Goal: Task Accomplishment & Management: Manage account settings

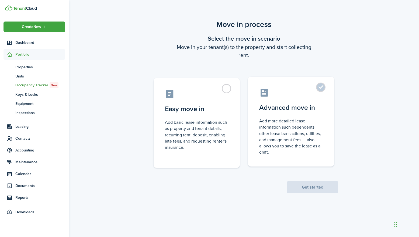
click at [325, 86] on label "Advanced move in Add more detailed lease information such dependents, other lea…" at bounding box center [291, 122] width 86 height 90
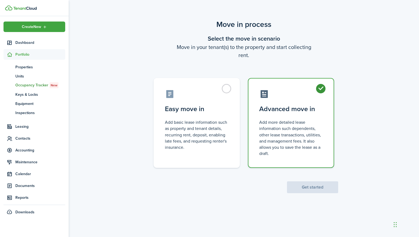
radio input "true"
click at [314, 189] on button "Get started" at bounding box center [312, 188] width 51 height 12
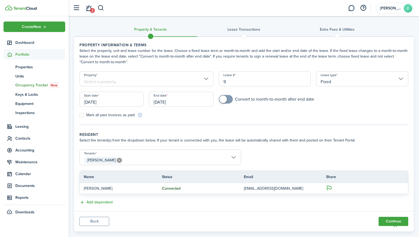
click at [234, 83] on input "9" at bounding box center [265, 78] width 92 height 15
type input "1"
click at [230, 122] on tc-wizard-step "Property information & terms Select the property, unit and lease number for the…" at bounding box center [243, 83] width 329 height 83
click at [207, 80] on input "Property" at bounding box center [146, 78] width 134 height 15
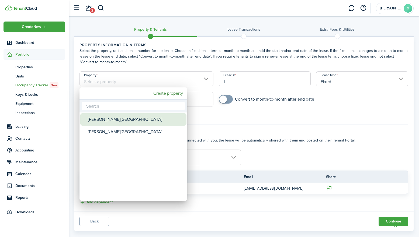
click at [112, 119] on div "[PERSON_NAME][GEOGRAPHIC_DATA]" at bounding box center [135, 119] width 95 height 12
type input "[PERSON_NAME][GEOGRAPHIC_DATA]"
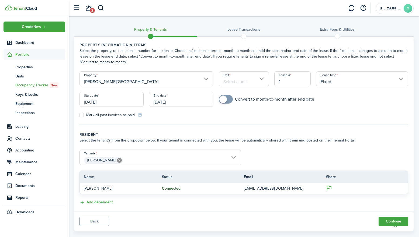
click at [256, 81] on input "Unit" at bounding box center [244, 78] width 50 height 15
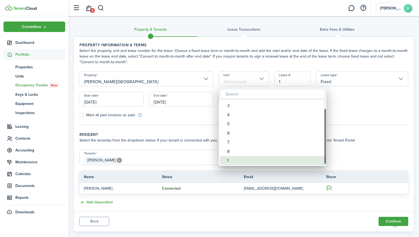
click at [230, 161] on div "1" at bounding box center [274, 160] width 95 height 9
type input "1"
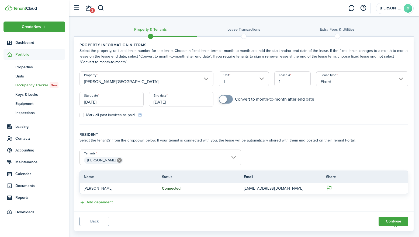
click at [253, 117] on form "Property [PERSON_NAME][GEOGRAPHIC_DATA] Unit 1 Lease # 1 Lease type Fixed Start…" at bounding box center [244, 94] width 334 height 47
click at [108, 102] on input "[DATE]" at bounding box center [111, 99] width 64 height 15
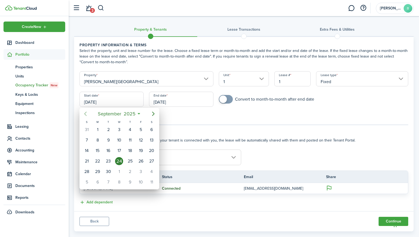
click at [85, 115] on icon "Previous page" at bounding box center [85, 114] width 2 height 4
click at [99, 151] on div "11" at bounding box center [97, 151] width 8 height 8
type input "[DATE]"
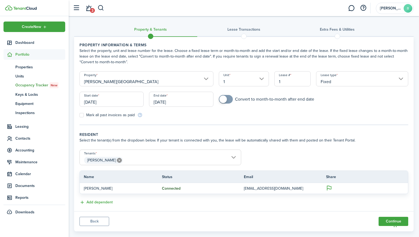
click at [181, 117] on div "Mark all past invoices as paid" at bounding box center [160, 115] width 167 height 6
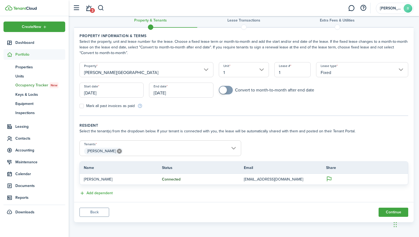
scroll to position [9, 0]
click at [386, 213] on button "Continue" at bounding box center [393, 212] width 30 height 9
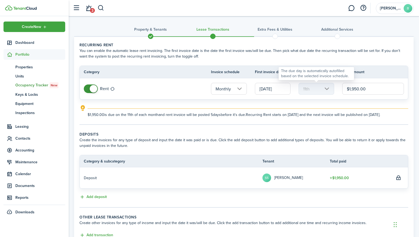
click at [319, 90] on mbsc-scroller "11th" at bounding box center [316, 89] width 36 height 12
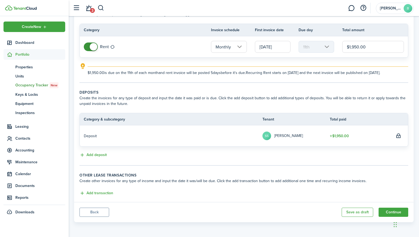
scroll to position [42, 0]
click at [99, 194] on button "Add transaction" at bounding box center [96, 193] width 34 height 6
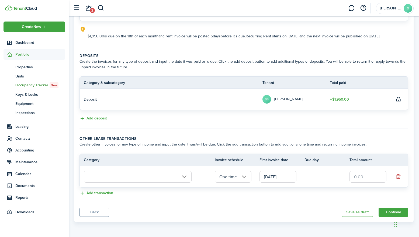
scroll to position [79, 0]
click at [255, 131] on panel-main-body "Recurring rent You can enable the automatic lease rent invoicing. The first inv…" at bounding box center [243, 80] width 339 height 244
click at [399, 176] on button "button" at bounding box center [398, 177] width 8 height 8
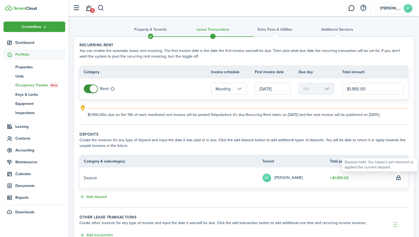
scroll to position [0, 0]
click at [89, 89] on span at bounding box center [90, 89] width 5 height 9
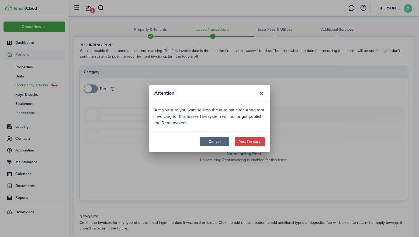
click at [214, 145] on button "Cancel" at bounding box center [215, 141] width 30 height 9
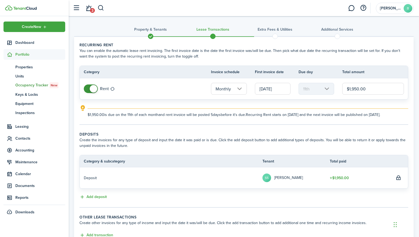
click at [243, 92] on input "Monthly" at bounding box center [229, 89] width 36 height 12
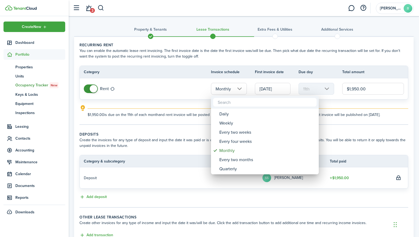
click at [180, 89] on div at bounding box center [209, 119] width 505 height 324
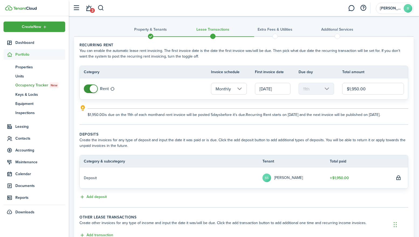
click at [276, 90] on input "[DATE]" at bounding box center [273, 89] width 36 height 12
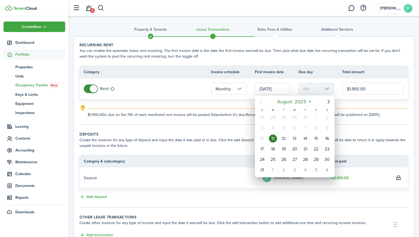
click at [344, 107] on div at bounding box center [209, 119] width 505 height 324
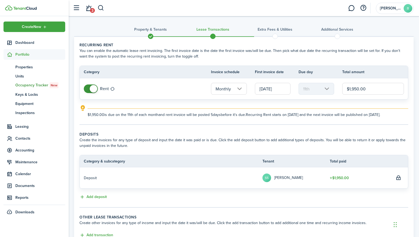
click at [185, 104] on lease-classic-rent "Recurring rent You can enable the automatic lease rent invoicing. The first inv…" at bounding box center [243, 79] width 329 height 75
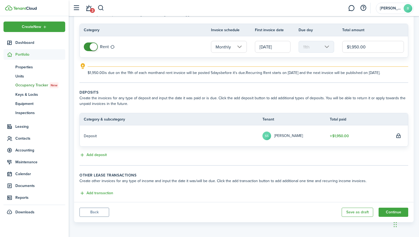
scroll to position [42, 0]
click at [100, 213] on button "Back" at bounding box center [94, 212] width 30 height 9
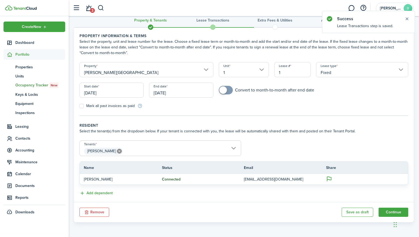
scroll to position [9, 0]
click at [168, 92] on input "[DATE]" at bounding box center [181, 90] width 64 height 15
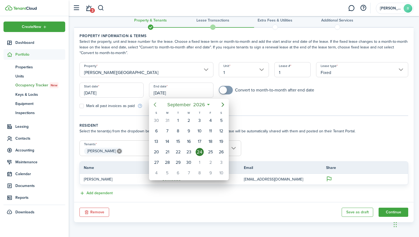
click at [155, 105] on icon "Previous page" at bounding box center [155, 105] width 6 height 6
click at [190, 152] on div "22" at bounding box center [189, 152] width 8 height 8
type input "[DATE]"
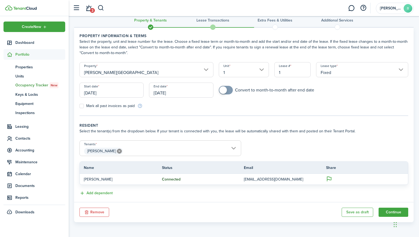
click at [235, 119] on panel-main-body "Property information & terms Select the property, unit and lease number for the…" at bounding box center [243, 115] width 339 height 175
click at [388, 212] on button "Continue" at bounding box center [393, 212] width 30 height 9
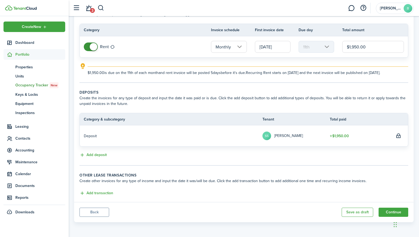
scroll to position [42, 0]
click at [241, 48] on input "Monthly" at bounding box center [229, 47] width 36 height 12
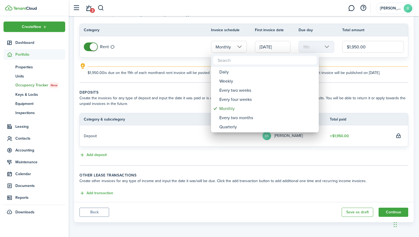
click at [178, 78] on div at bounding box center [209, 119] width 505 height 324
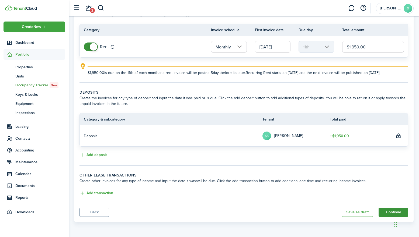
click at [388, 213] on button "Continue" at bounding box center [393, 212] width 30 height 9
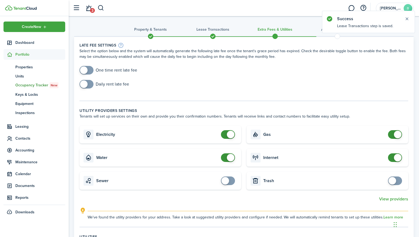
checkbox input "true"
click at [87, 70] on span at bounding box center [84, 71] width 8 height 8
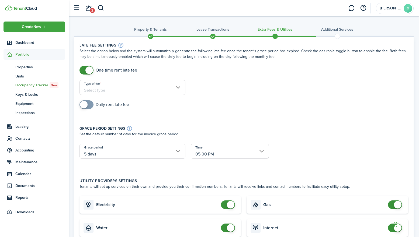
click at [121, 88] on input "Type of fee" at bounding box center [132, 87] width 106 height 15
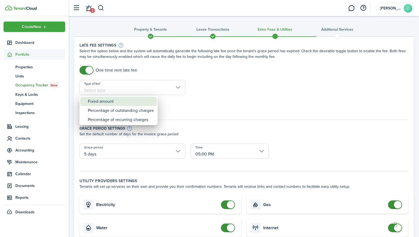
click at [106, 102] on div "Fixed amount" at bounding box center [121, 101] width 66 height 9
type input "Fixed amount"
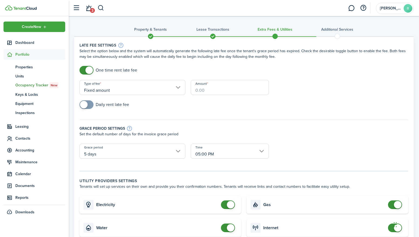
click at [210, 91] on input "Amount" at bounding box center [230, 87] width 78 height 15
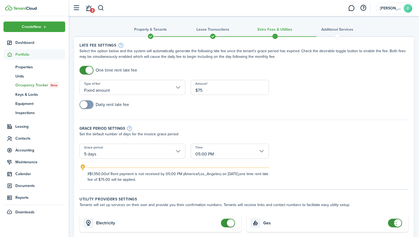
type input "$75.00"
click at [232, 110] on div "Daily rent late fee" at bounding box center [244, 107] width 334 height 14
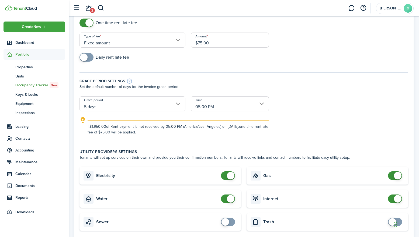
scroll to position [48, 0]
click at [180, 104] on input "5 days" at bounding box center [132, 103] width 106 height 15
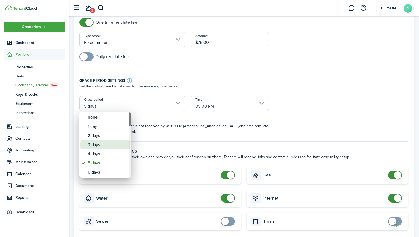
click at [99, 145] on div "3 days" at bounding box center [107, 144] width 39 height 9
type input "3 days"
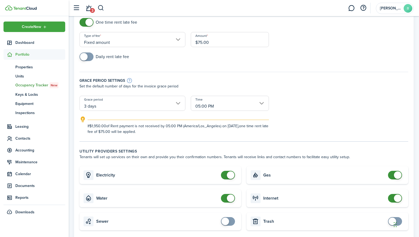
click at [213, 77] on div "Grace period settings Set the default number of days for the invoice grace peri…" at bounding box center [244, 81] width 334 height 29
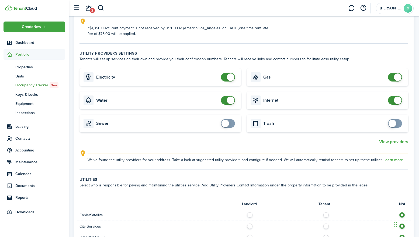
scroll to position [147, 0]
checkbox input "false"
click at [230, 77] on span at bounding box center [231, 77] width 8 height 8
checkbox input "false"
click at [230, 102] on span at bounding box center [231, 100] width 8 height 8
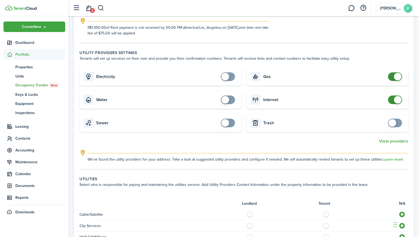
checkbox input "false"
click at [398, 78] on span at bounding box center [398, 77] width 8 height 8
checkbox input "false"
click at [398, 101] on span at bounding box center [398, 100] width 8 height 8
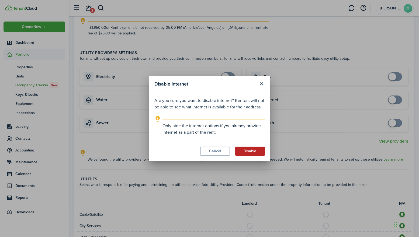
click at [253, 150] on button "Disable" at bounding box center [250, 151] width 30 height 9
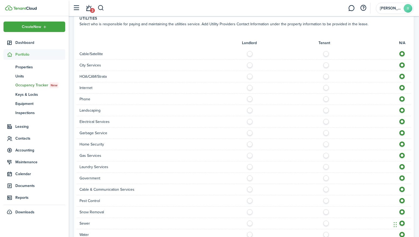
scroll to position [308, 0]
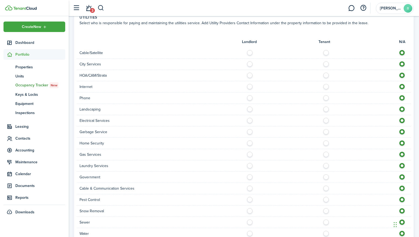
click at [326, 87] on label at bounding box center [327, 85] width 9 height 3
radio input "true"
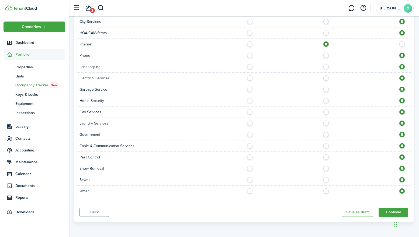
scroll to position [351, 0]
click at [326, 78] on label at bounding box center [327, 76] width 9 height 3
radio input "true"
click at [249, 89] on label at bounding box center [250, 88] width 9 height 3
radio input "true"
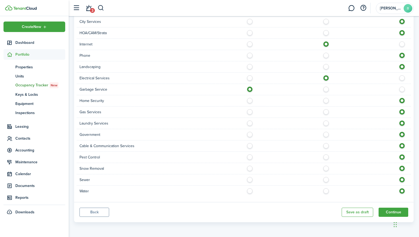
click at [327, 112] on label at bounding box center [327, 110] width 9 height 3
radio input "true"
click at [250, 180] on label at bounding box center [250, 178] width 9 height 3
radio input "true"
click at [250, 191] on label at bounding box center [250, 190] width 9 height 3
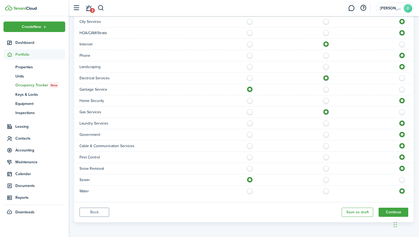
radio input "true"
click at [389, 214] on button "Continue" at bounding box center [393, 212] width 30 height 9
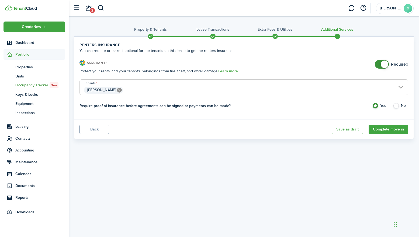
checkbox input "false"
click at [379, 67] on span at bounding box center [381, 64] width 5 height 9
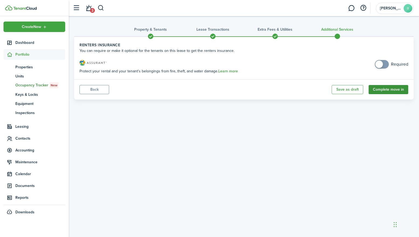
click at [388, 90] on button "Complete move in" at bounding box center [389, 89] width 40 height 9
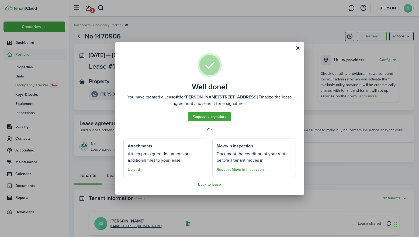
click at [137, 171] on button "Upload" at bounding box center [134, 170] width 12 height 4
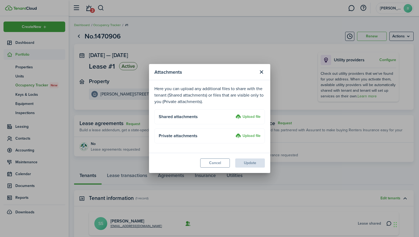
click at [252, 117] on label "Upload file" at bounding box center [247, 117] width 25 height 6
click at [234, 114] on input "Upload file" at bounding box center [234, 114] width 0 height 0
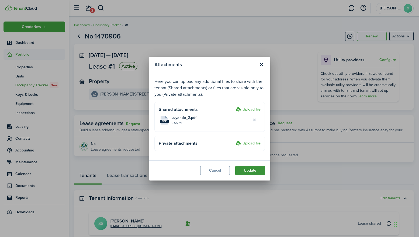
click at [251, 170] on button "Update" at bounding box center [250, 170] width 30 height 9
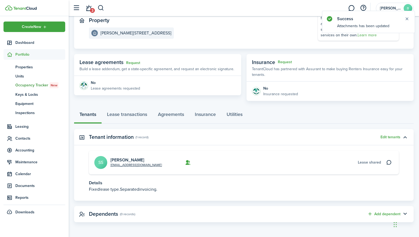
scroll to position [61, 0]
click at [123, 116] on link "Lease transactions" at bounding box center [127, 116] width 51 height 16
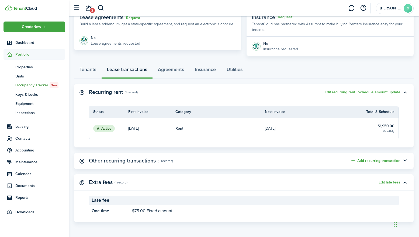
scroll to position [106, 0]
click at [335, 92] on button "Edit recurring rent" at bounding box center [340, 93] width 30 height 4
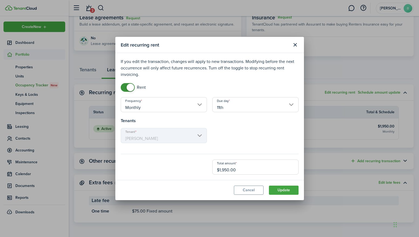
click at [293, 105] on input "11th" at bounding box center [255, 104] width 86 height 15
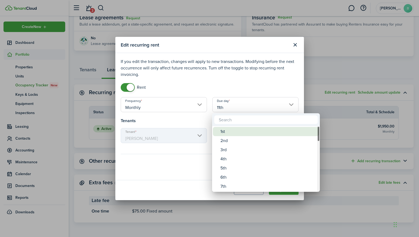
click at [235, 133] on div "1st" at bounding box center [267, 131] width 95 height 9
type input "1st"
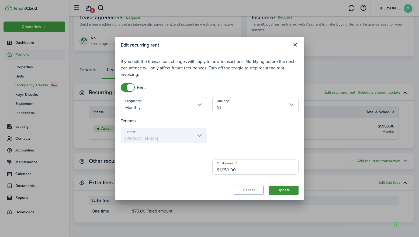
click at [281, 190] on button "Update" at bounding box center [284, 190] width 30 height 9
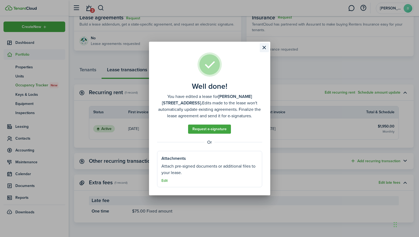
click at [265, 48] on button "Close modal" at bounding box center [264, 47] width 9 height 9
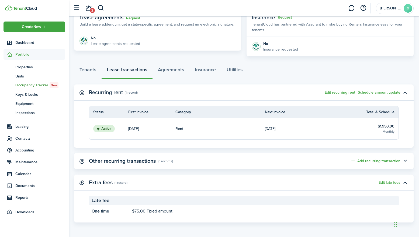
click at [291, 129] on link "[DATE]" at bounding box center [309, 129] width 89 height 21
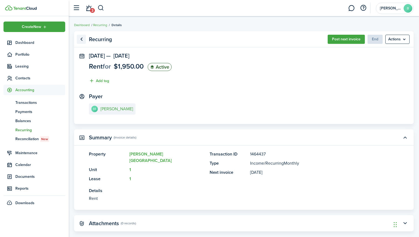
click at [81, 39] on link "Go back" at bounding box center [81, 39] width 9 height 9
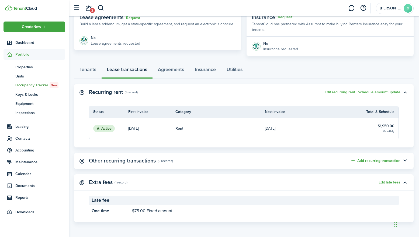
scroll to position [106, 0]
click at [11, 151] on icon at bounding box center [10, 150] width 6 height 5
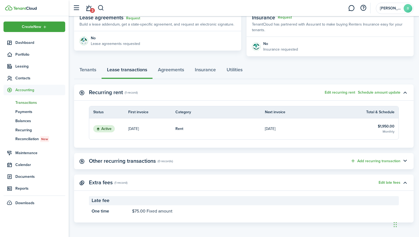
click at [23, 104] on span "Transactions" at bounding box center [40, 103] width 50 height 6
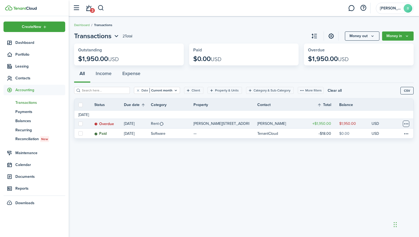
click at [407, 123] on table-menu-btn-icon at bounding box center [406, 124] width 6 height 6
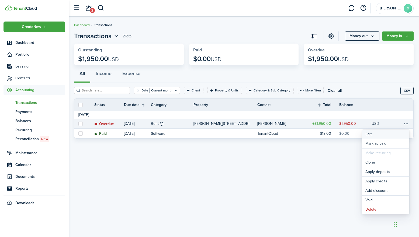
click at [378, 135] on button "Edit" at bounding box center [385, 134] width 47 height 9
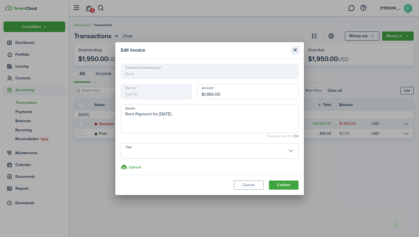
click at [297, 51] on button "Close modal" at bounding box center [295, 50] width 9 height 9
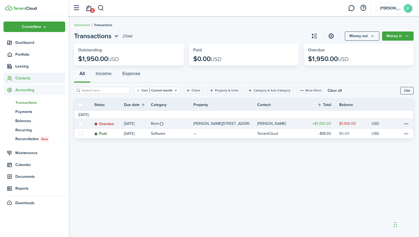
click at [10, 77] on icon at bounding box center [10, 78] width 6 height 5
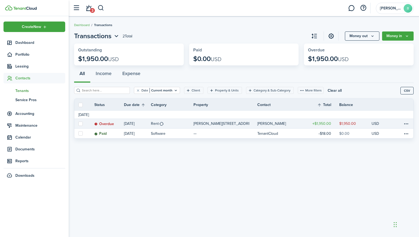
click at [24, 91] on span "Tenants" at bounding box center [40, 91] width 50 height 6
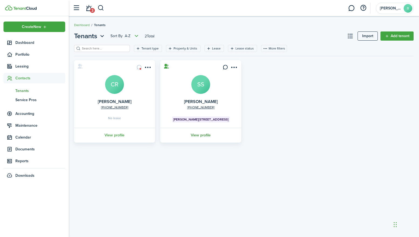
click at [200, 136] on link "View profile" at bounding box center [200, 135] width 82 height 15
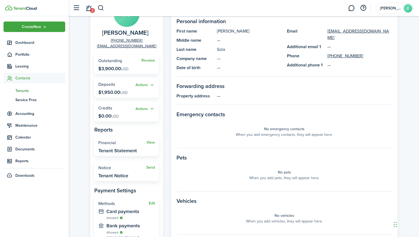
scroll to position [59, 0]
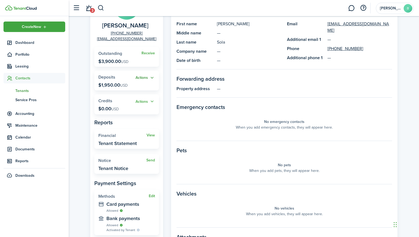
click at [145, 79] on button "Actions" at bounding box center [145, 78] width 19 height 6
click at [123, 97] on link "Apply" at bounding box center [131, 97] width 47 height 9
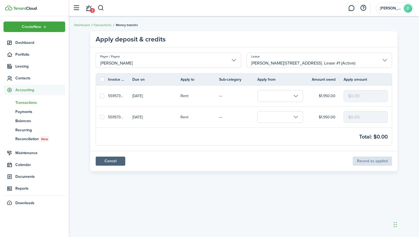
click at [108, 164] on link "Cancel" at bounding box center [111, 161] width 30 height 9
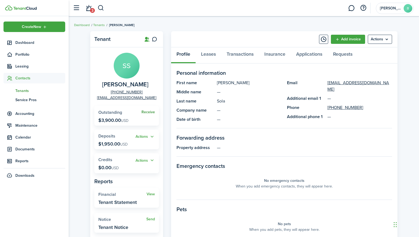
click at [151, 112] on link "Receive" at bounding box center [147, 112] width 13 height 4
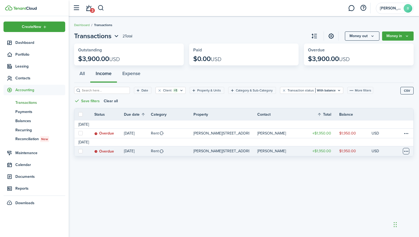
click at [408, 152] on table-menu-btn-icon at bounding box center [406, 151] width 6 height 6
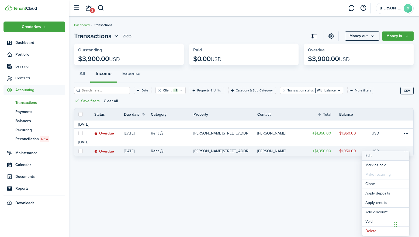
click at [371, 156] on button "Edit" at bounding box center [385, 155] width 47 height 9
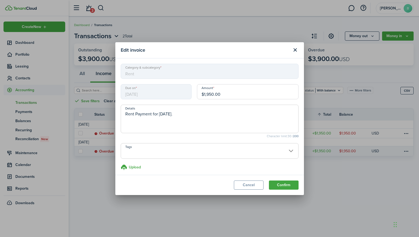
click at [232, 93] on input "$1,950.00" at bounding box center [248, 91] width 102 height 15
type input "$1,300.00"
click at [192, 102] on div "Due on [DATE]" at bounding box center [156, 94] width 76 height 20
click at [196, 112] on textarea "Rent Payment for [DATE]." at bounding box center [209, 117] width 177 height 19
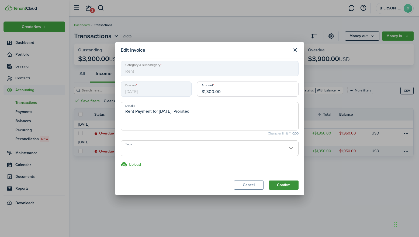
type textarea "Rent Payment for [DATE]. Prorated."
click at [285, 185] on button "Confirm" at bounding box center [284, 185] width 30 height 9
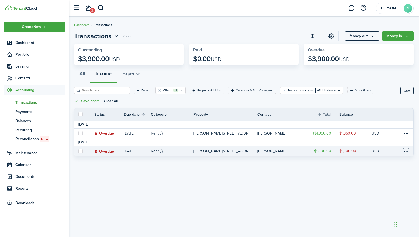
click at [407, 151] on table-menu-btn-icon at bounding box center [406, 151] width 6 height 6
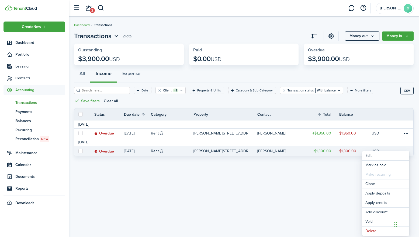
click at [287, 171] on div "Transactions 2 Total Money out Money in Outstanding $3,900.00 USD Paid $0.00 US…" at bounding box center [244, 127] width 350 height 197
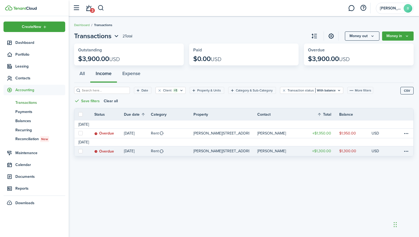
click at [269, 150] on table-profile-info-text "[PERSON_NAME]" at bounding box center [271, 151] width 29 height 4
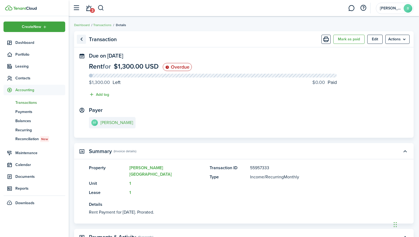
click at [81, 38] on link "Go back" at bounding box center [81, 39] width 9 height 9
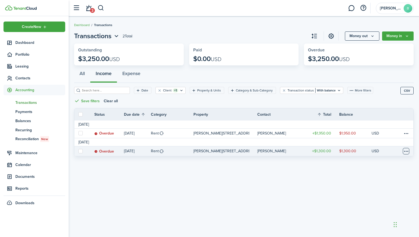
click at [406, 152] on table-menu-btn-icon at bounding box center [406, 151] width 6 height 6
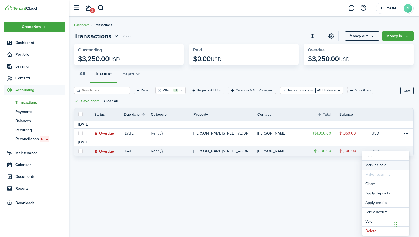
click at [378, 165] on link "Mark as paid" at bounding box center [385, 165] width 47 height 9
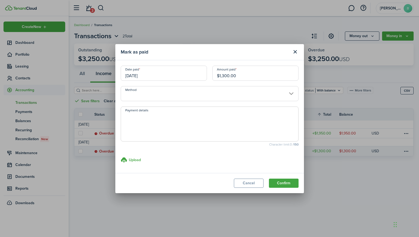
click at [186, 95] on input "Method" at bounding box center [210, 93] width 178 height 15
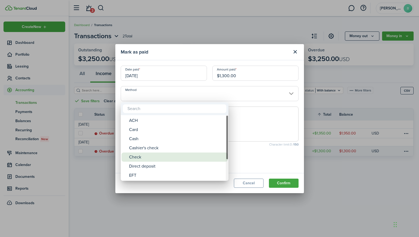
click at [140, 157] on div "Check" at bounding box center [176, 157] width 95 height 9
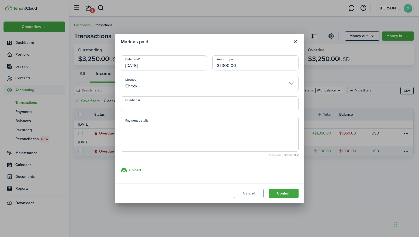
click at [294, 84] on input "Check" at bounding box center [210, 83] width 178 height 15
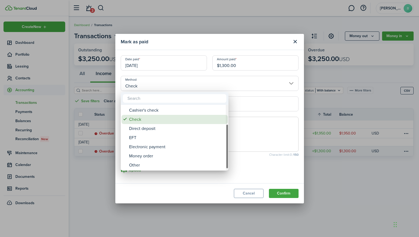
click at [141, 120] on div "Check" at bounding box center [176, 119] width 95 height 9
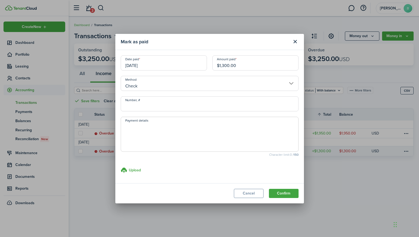
click at [164, 86] on input "Check" at bounding box center [210, 83] width 178 height 15
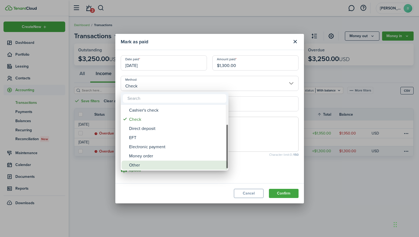
click at [182, 166] on div "Other" at bounding box center [176, 165] width 95 height 9
type input "Other"
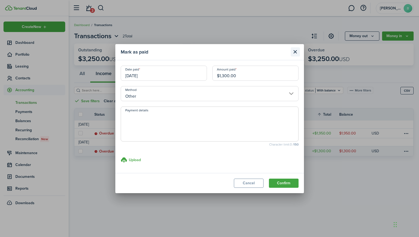
click at [297, 52] on button "Close modal" at bounding box center [295, 51] width 9 height 9
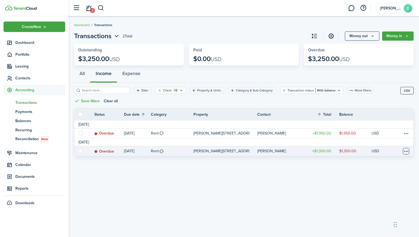
click at [406, 152] on table-menu-btn-icon "Open menu" at bounding box center [406, 151] width 6 height 6
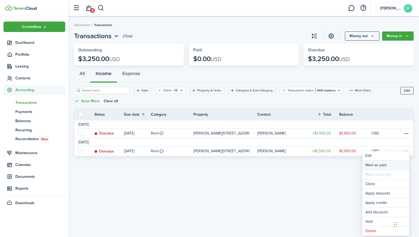
click at [376, 166] on link "Mark as paid" at bounding box center [385, 165] width 47 height 9
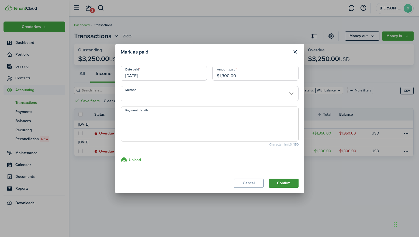
click at [284, 185] on button "Confirm" at bounding box center [284, 183] width 30 height 9
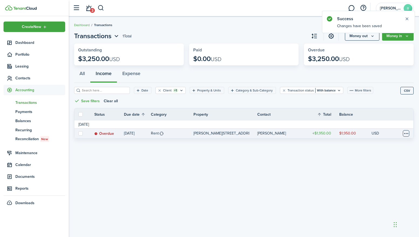
click at [407, 135] on table-menu-btn-icon at bounding box center [406, 133] width 6 height 6
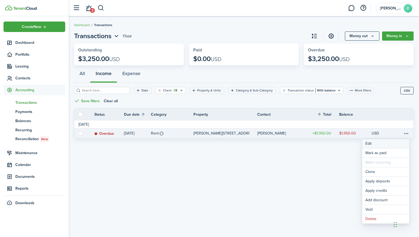
click at [380, 145] on button "Edit" at bounding box center [385, 143] width 47 height 9
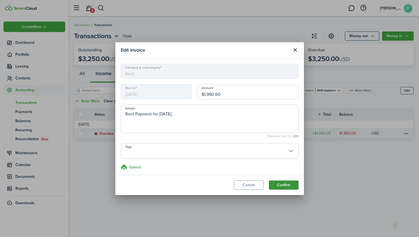
click at [279, 183] on button "Confirm" at bounding box center [284, 185] width 30 height 9
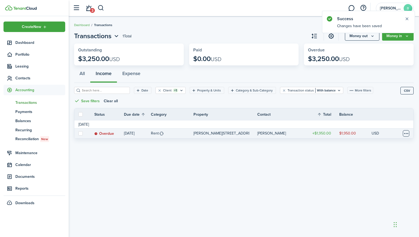
click at [406, 132] on table-menu-btn-icon at bounding box center [406, 133] width 6 height 6
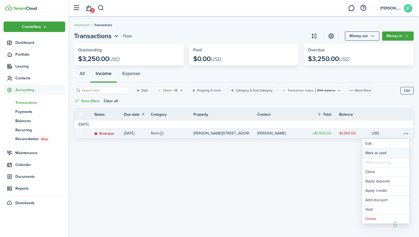
click at [374, 154] on link "Mark as paid" at bounding box center [385, 153] width 47 height 9
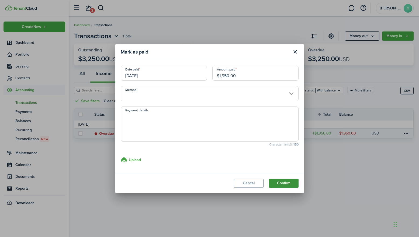
click at [282, 183] on button "Confirm" at bounding box center [284, 183] width 30 height 9
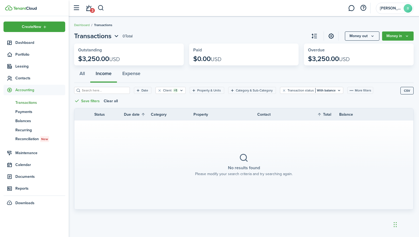
click at [106, 26] on span "Transactions" at bounding box center [103, 25] width 18 height 5
click at [23, 103] on span "Transactions" at bounding box center [40, 103] width 50 height 6
click at [10, 79] on icon at bounding box center [10, 78] width 6 height 5
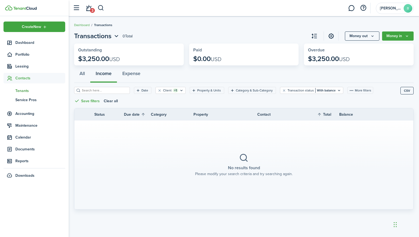
click at [24, 89] on span "Tenants" at bounding box center [40, 91] width 50 height 6
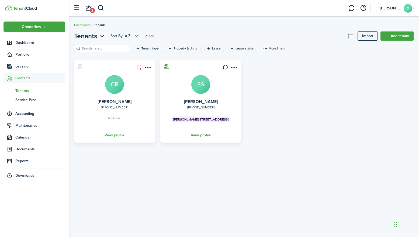
click at [202, 136] on link "View profile" at bounding box center [200, 135] width 82 height 15
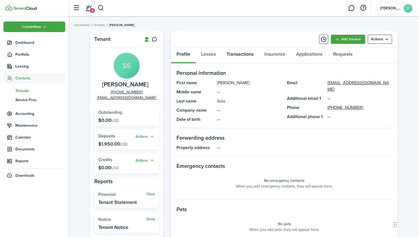
click at [237, 56] on link "Transactions" at bounding box center [240, 55] width 38 height 16
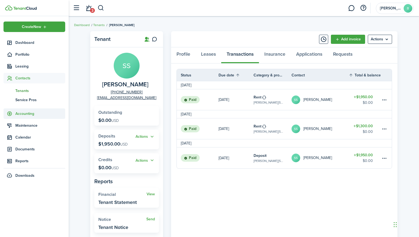
click at [9, 115] on icon at bounding box center [10, 113] width 6 height 5
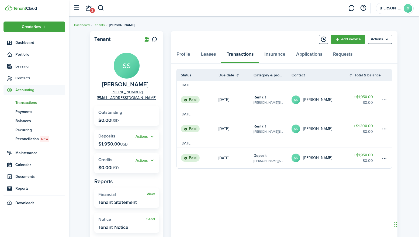
click at [26, 102] on span "Transactions" at bounding box center [40, 103] width 50 height 6
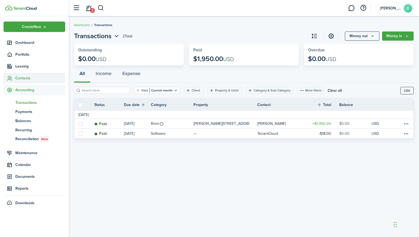
click at [19, 78] on span "Contacts" at bounding box center [40, 78] width 50 height 6
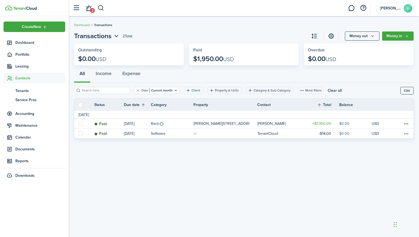
click at [25, 78] on span "Contacts" at bounding box center [40, 78] width 50 height 6
click at [25, 91] on span "Tenants" at bounding box center [40, 91] width 50 height 6
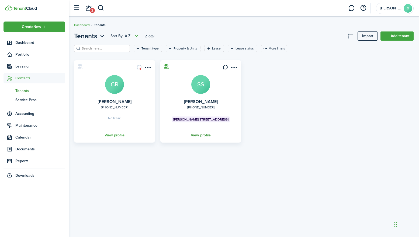
click at [208, 135] on link "View profile" at bounding box center [200, 135] width 82 height 15
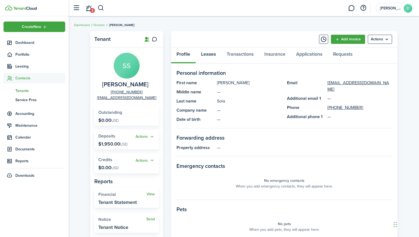
click at [213, 54] on link "Leases" at bounding box center [209, 55] width 26 height 16
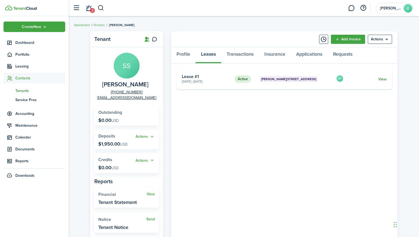
click at [381, 80] on link "View" at bounding box center [382, 80] width 8 height 6
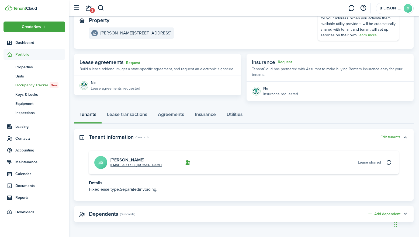
scroll to position [61, 0]
click at [168, 119] on link "Agreements" at bounding box center [170, 116] width 37 height 16
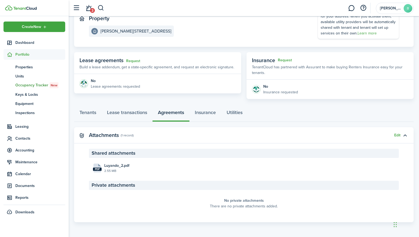
scroll to position [63, 0]
click at [214, 114] on link "Insurance" at bounding box center [205, 114] width 32 height 16
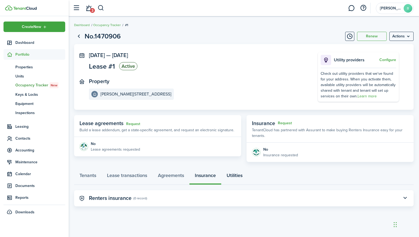
click at [237, 174] on link "Utilities" at bounding box center [234, 177] width 27 height 16
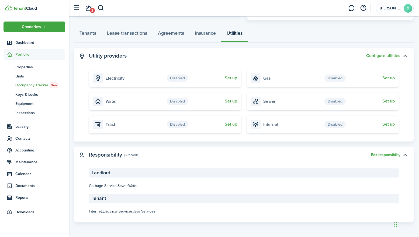
scroll to position [142, 0]
click at [231, 79] on button "Set up" at bounding box center [231, 78] width 12 height 5
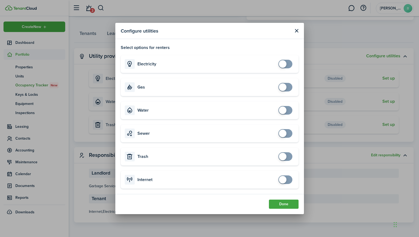
checkbox input "true"
click at [287, 65] on span at bounding box center [285, 64] width 5 height 9
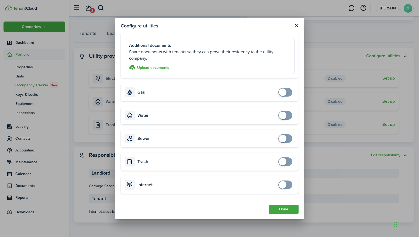
scroll to position [70, 0]
checkbox input "true"
click at [288, 93] on span at bounding box center [285, 92] width 5 height 9
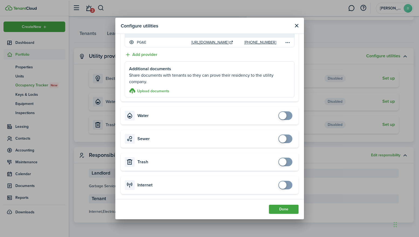
scroll to position [150, 0]
checkbox input "true"
click at [284, 185] on span at bounding box center [283, 186] width 8 height 8
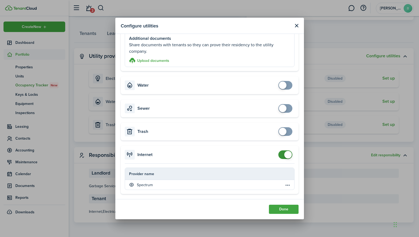
scroll to position [181, 0]
click at [287, 186] on table-menu-btn-icon "Open menu" at bounding box center [287, 185] width 6 height 6
click at [241, 151] on accordion-header "Internet" at bounding box center [210, 155] width 178 height 18
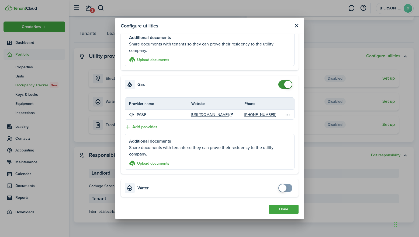
scroll to position [79, 0]
click at [289, 115] on table-menu-btn-icon "Open menu" at bounding box center [287, 114] width 6 height 6
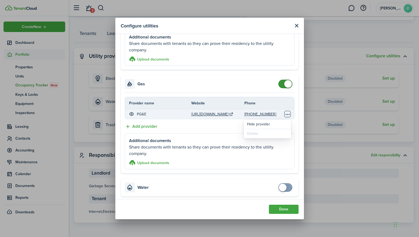
click at [289, 115] on table-menu-btn-icon "Open menu" at bounding box center [287, 114] width 6 height 6
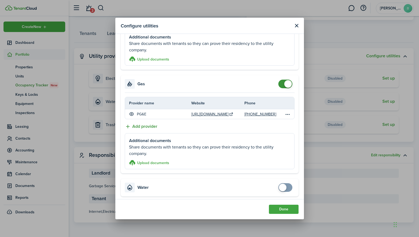
click at [150, 127] on button "Add provider" at bounding box center [141, 126] width 33 height 7
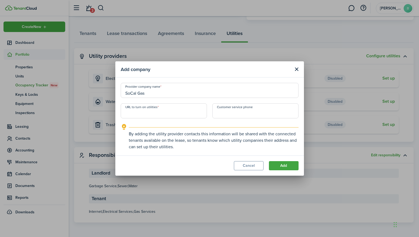
type input "SoCal Gas"
click at [192, 100] on div "Provider company name SoCal Gas" at bounding box center [209, 93] width 183 height 20
click at [141, 116] on input "URL to turn on utilities" at bounding box center [164, 110] width 86 height 15
paste input "[URL][DOMAIN_NAME]"
type input "[URL][DOMAIN_NAME]"
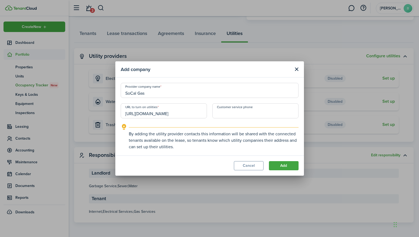
click at [138, 95] on input "SoCal Gas" at bounding box center [210, 90] width 178 height 15
type input "SoCalGas"
click at [209, 123] on div "URL to turn on utilities [URL][DOMAIN_NAME]" at bounding box center [164, 113] width 92 height 20
click at [282, 165] on button "Add" at bounding box center [284, 165] width 30 height 9
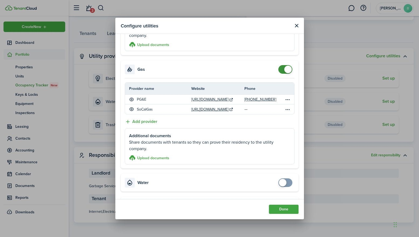
scroll to position [95, 0]
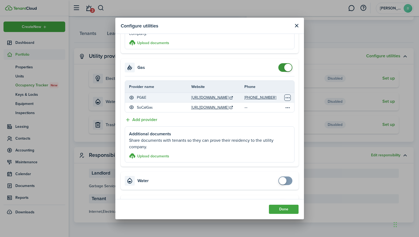
click at [288, 98] on table-menu-btn-icon "Open menu" at bounding box center [287, 98] width 6 height 6
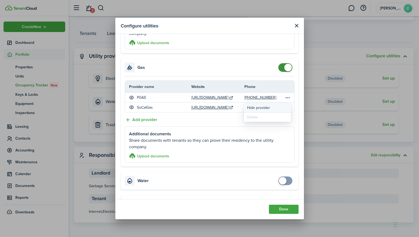
click at [263, 107] on button "Hide provider" at bounding box center [267, 107] width 47 height 9
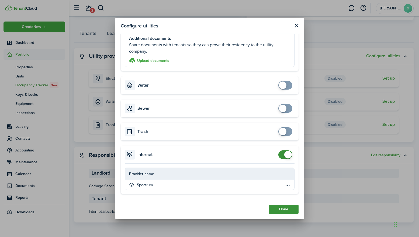
scroll to position [190, 0]
click at [287, 211] on button "Done" at bounding box center [284, 209] width 30 height 9
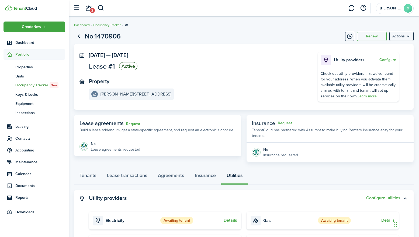
scroll to position [0, 0]
click at [11, 55] on icon at bounding box center [10, 54] width 6 height 5
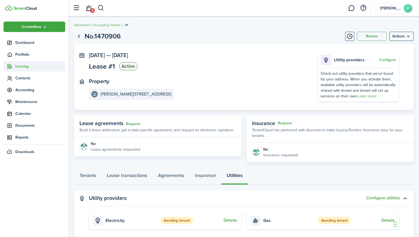
click at [9, 65] on icon at bounding box center [10, 66] width 6 height 5
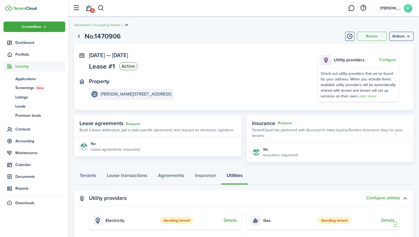
click at [9, 65] on icon at bounding box center [10, 66] width 6 height 5
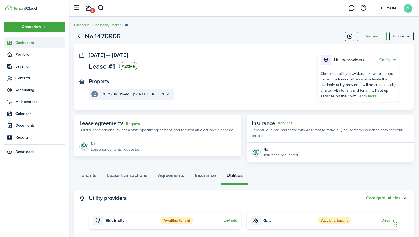
click at [11, 41] on icon at bounding box center [10, 42] width 6 height 5
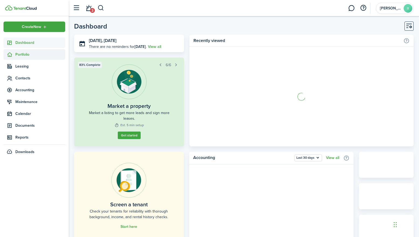
click at [10, 54] on icon at bounding box center [10, 54] width 6 height 5
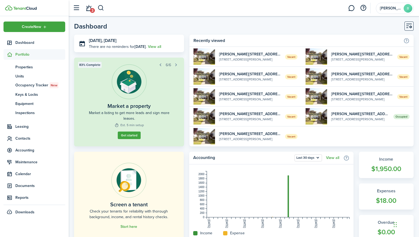
click at [10, 54] on icon at bounding box center [10, 54] width 6 height 5
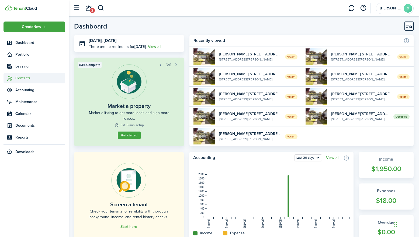
click at [11, 79] on icon at bounding box center [10, 78] width 6 height 5
click at [9, 68] on icon at bounding box center [10, 66] width 6 height 5
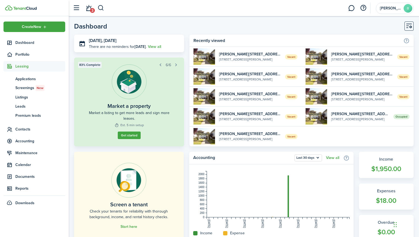
click at [9, 68] on icon at bounding box center [10, 66] width 6 height 5
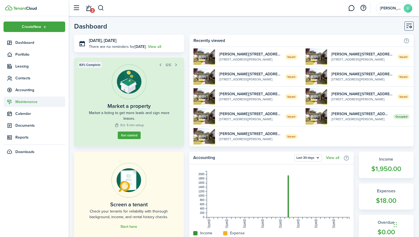
click at [8, 102] on icon at bounding box center [10, 101] width 6 height 5
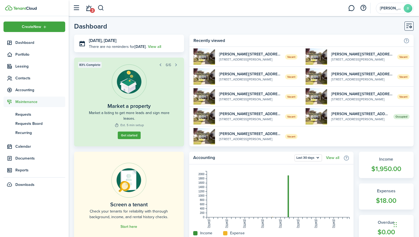
click at [8, 102] on icon at bounding box center [10, 101] width 6 height 5
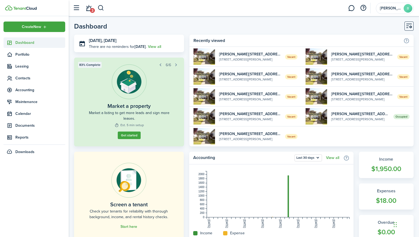
click at [9, 43] on icon at bounding box center [10, 42] width 6 height 5
click at [11, 53] on icon at bounding box center [10, 54] width 6 height 5
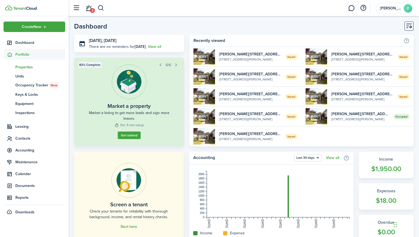
click at [30, 68] on span "Properties" at bounding box center [40, 67] width 50 height 6
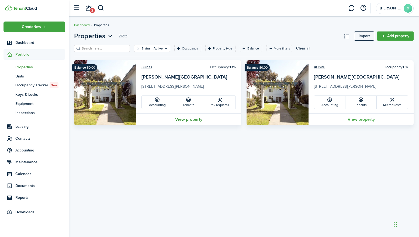
click at [192, 119] on link "View property" at bounding box center [188, 119] width 105 height 12
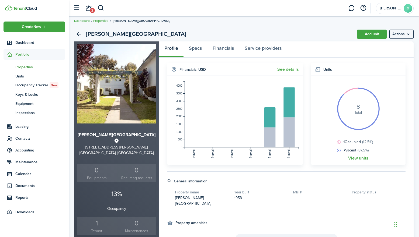
scroll to position [5, 0]
click at [255, 46] on link "Service providers" at bounding box center [263, 49] width 48 height 16
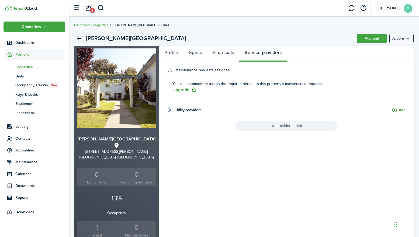
click at [401, 110] on button "Add" at bounding box center [399, 110] width 14 height 6
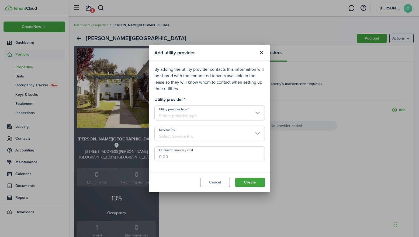
click at [254, 114] on input "Utility provider type" at bounding box center [209, 113] width 110 height 15
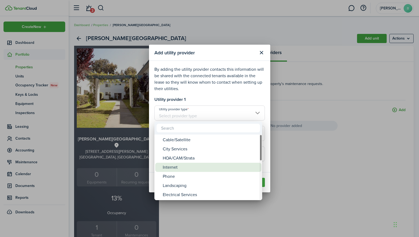
click at [174, 167] on div "Internet" at bounding box center [210, 167] width 95 height 9
type input "Internet"
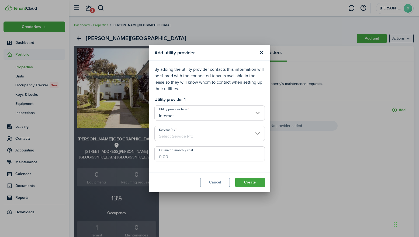
click at [193, 136] on input "Service Pro" at bounding box center [209, 133] width 110 height 15
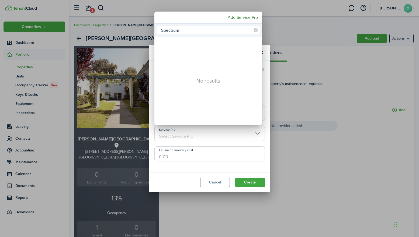
type input "Spectrum"
click at [267, 82] on div at bounding box center [209, 119] width 505 height 324
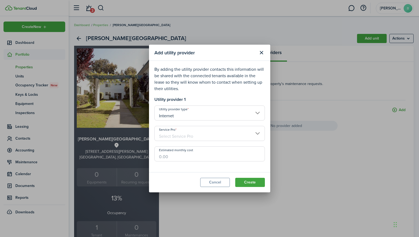
click at [259, 136] on input "Service Pro" at bounding box center [209, 133] width 110 height 15
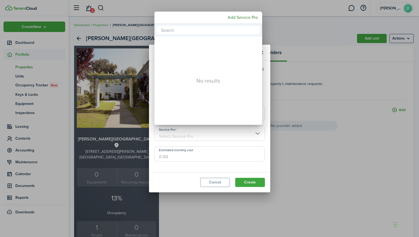
click at [186, 30] on input "text" at bounding box center [208, 30] width 103 height 9
click at [244, 19] on mbsc-button "Add Service Pro" at bounding box center [242, 18] width 34 height 10
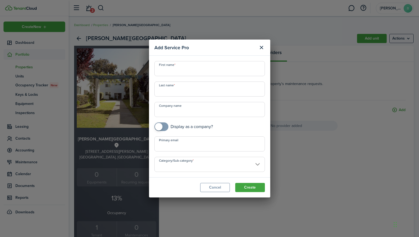
checkbox input "true"
click at [164, 127] on span at bounding box center [161, 127] width 5 height 9
type input "Spectrum"
click at [234, 127] on mobiscroll-switch "Display as a company?" at bounding box center [209, 127] width 110 height 9
click at [258, 166] on input "Category/Sub-category" at bounding box center [209, 164] width 110 height 15
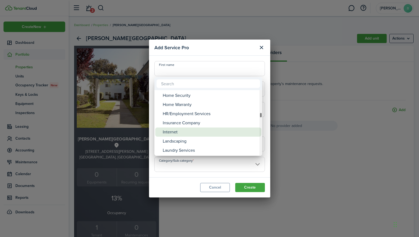
click at [177, 132] on div "Internet" at bounding box center [210, 132] width 95 height 9
type input "General providers -> Internet"
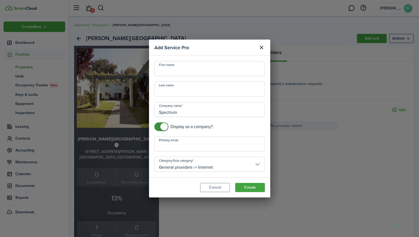
click at [250, 126] on mobiscroll-switch "Display as a company?" at bounding box center [209, 127] width 110 height 9
click at [256, 187] on button "Create" at bounding box center [250, 187] width 30 height 9
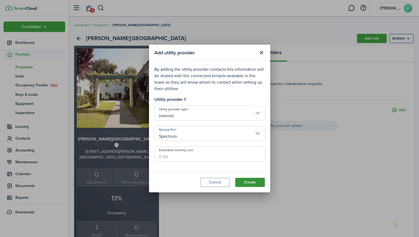
click at [252, 183] on button "Create" at bounding box center [250, 182] width 30 height 9
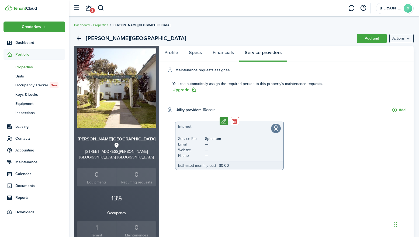
click at [224, 122] on button "Edit" at bounding box center [224, 121] width 8 height 8
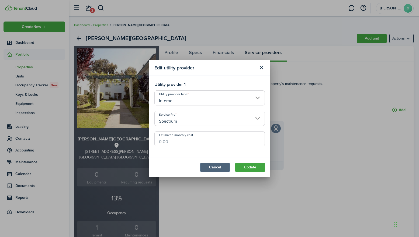
click at [224, 166] on button "Cancel" at bounding box center [215, 167] width 30 height 9
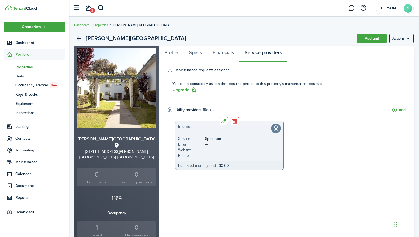
click at [238, 150] on span "—" at bounding box center [242, 150] width 81 height 6
click at [277, 130] on icon at bounding box center [276, 128] width 10 height 9
click at [185, 157] on small "Phone" at bounding box center [188, 156] width 27 height 6
click at [223, 121] on button "Edit" at bounding box center [224, 121] width 8 height 8
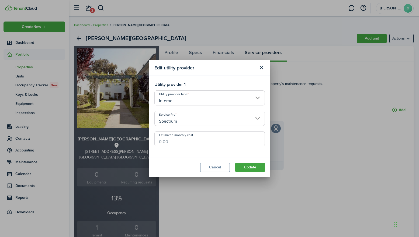
click at [258, 101] on input "Internet" at bounding box center [209, 98] width 110 height 15
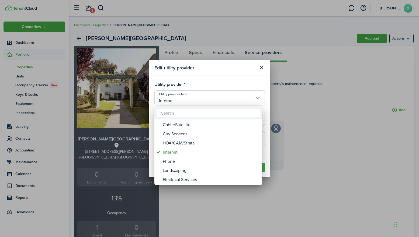
click at [265, 86] on div at bounding box center [209, 119] width 505 height 324
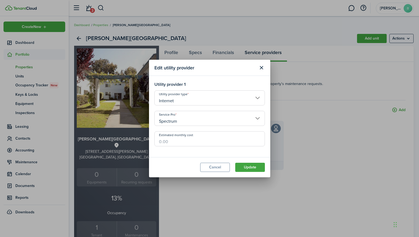
click at [258, 120] on input "Spectrum" at bounding box center [209, 118] width 110 height 15
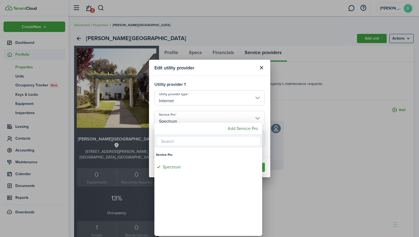
click at [236, 86] on div at bounding box center [209, 119] width 505 height 324
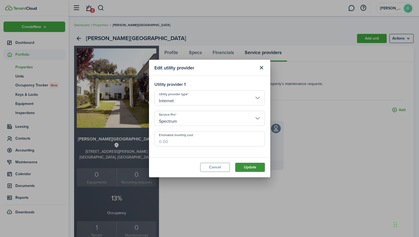
click at [253, 171] on button "Update" at bounding box center [250, 167] width 30 height 9
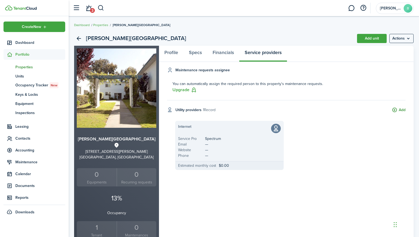
click at [395, 110] on button "Add" at bounding box center [399, 110] width 14 height 6
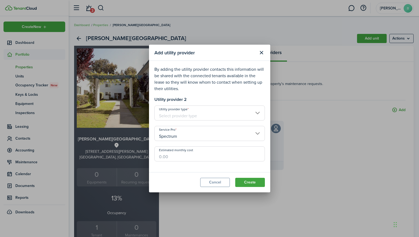
click at [257, 114] on input "Utility provider type" at bounding box center [209, 113] width 110 height 15
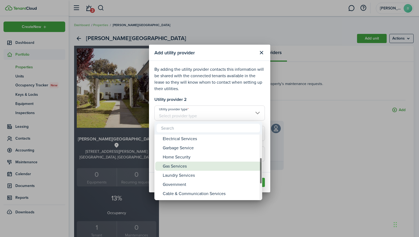
click at [178, 163] on div "Gas Services" at bounding box center [210, 166] width 95 height 9
click at [176, 167] on div "Gas Services" at bounding box center [210, 167] width 95 height 9
type input "Gas Services"
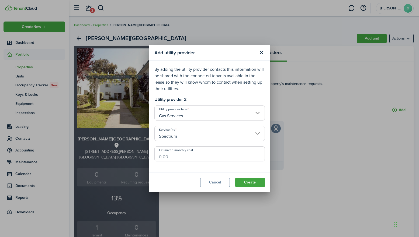
click at [258, 135] on input "Spectrum" at bounding box center [209, 133] width 110 height 15
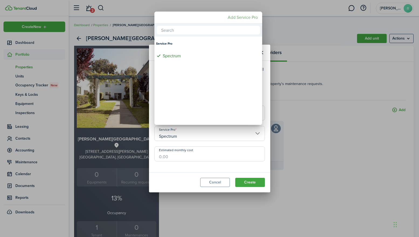
click at [247, 17] on mbsc-button "Add Service Pro" at bounding box center [242, 18] width 34 height 10
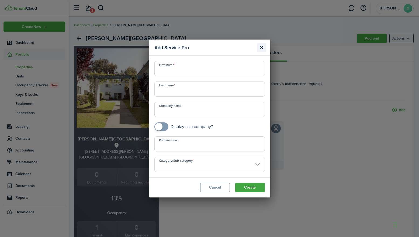
click at [262, 50] on button "Close modal" at bounding box center [261, 47] width 9 height 9
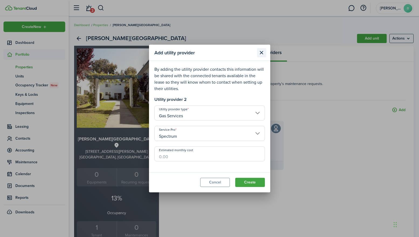
click at [263, 52] on button "Close modal" at bounding box center [261, 52] width 9 height 9
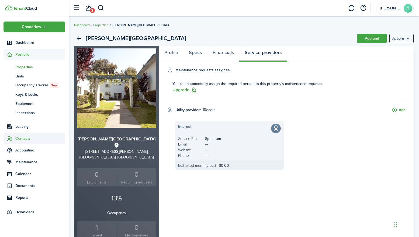
click at [15, 138] on sidebar-link-icon at bounding box center [10, 139] width 12 height 6
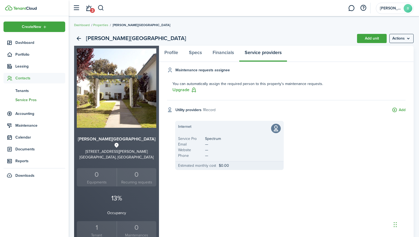
click at [22, 101] on span "Service Pros" at bounding box center [40, 100] width 50 height 6
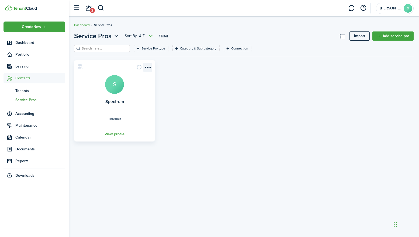
click at [149, 67] on menu-btn-icon "Open menu" at bounding box center [147, 67] width 9 height 9
click at [126, 79] on link "Edit" at bounding box center [128, 79] width 47 height 9
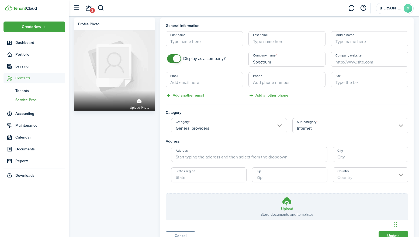
scroll to position [6, 0]
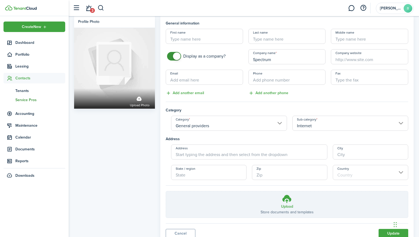
paste input "[URL][DOMAIN_NAME]"
type input "[URL][DOMAIN_NAME]"
click at [329, 71] on div "Fax" at bounding box center [369, 83] width 83 height 27
click at [327, 89] on div "Phone Add another phone" at bounding box center [287, 83] width 83 height 27
paste input "[PHONE_NUMBER]"
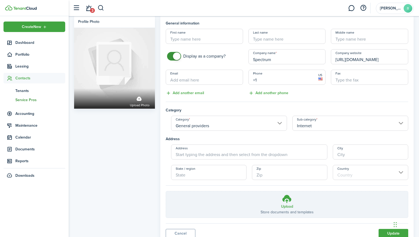
type input "[PHONE_NUMBER]"
click at [329, 94] on div "Fax" at bounding box center [369, 83] width 83 height 27
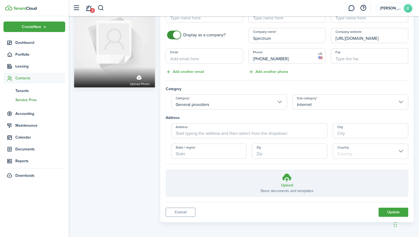
scroll to position [27, 0]
click at [390, 214] on button "Update" at bounding box center [393, 212] width 30 height 9
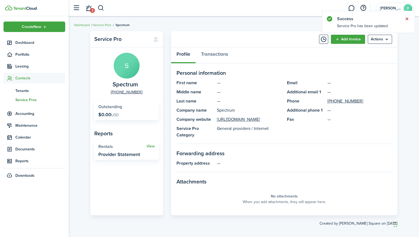
click at [407, 19] on button "Close notify" at bounding box center [407, 19] width 8 height 8
click at [106, 25] on link "Service Pros" at bounding box center [102, 25] width 18 height 5
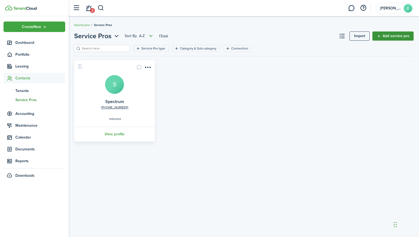
click at [393, 37] on link "Add service pro" at bounding box center [392, 36] width 41 height 9
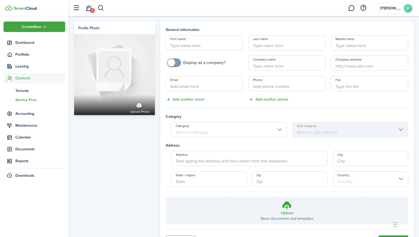
checkbox input "true"
click at [176, 62] on span at bounding box center [173, 62] width 5 height 9
type input "SoCalGas"
click at [353, 67] on input "Company website" at bounding box center [369, 63] width 77 height 15
paste input "[URL][DOMAIN_NAME]"
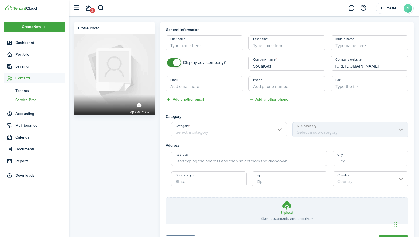
type input "[URL][DOMAIN_NAME]"
paste input "[PHONE_NUMBER]"
type input "[PHONE_NUMBER]"
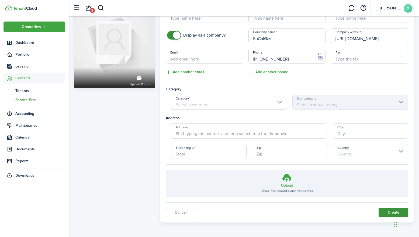
click at [389, 213] on button "Create" at bounding box center [393, 212] width 30 height 9
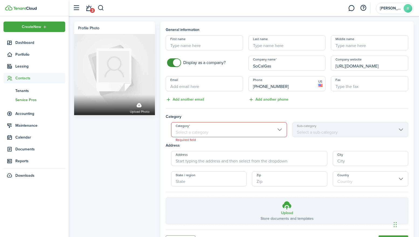
click at [279, 131] on input "Category" at bounding box center [229, 129] width 116 height 15
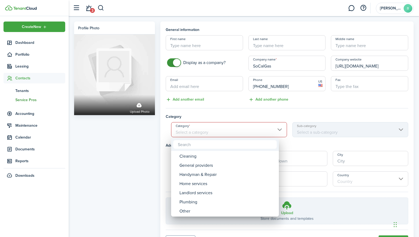
click at [295, 144] on div at bounding box center [209, 119] width 505 height 324
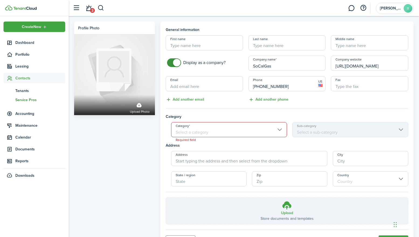
click at [276, 125] on input "Category" at bounding box center [229, 129] width 116 height 15
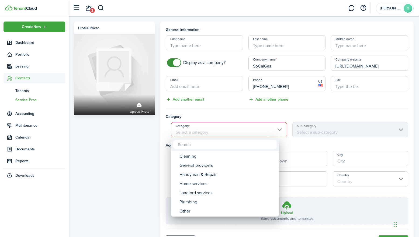
click at [222, 115] on div at bounding box center [209, 119] width 505 height 324
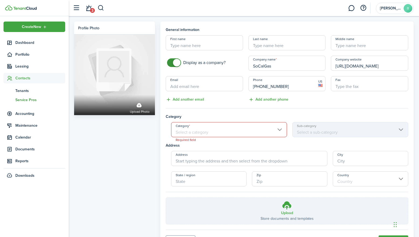
click at [228, 132] on input "Category" at bounding box center [229, 129] width 116 height 15
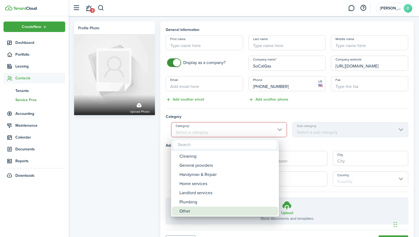
click at [192, 211] on div "Other" at bounding box center [226, 211] width 95 height 9
type input "Other"
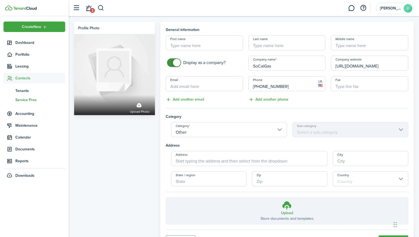
click at [285, 127] on input "Other" at bounding box center [229, 129] width 116 height 15
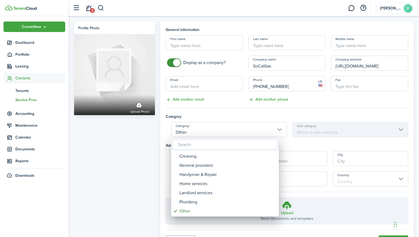
click at [193, 146] on input "text" at bounding box center [224, 144] width 103 height 9
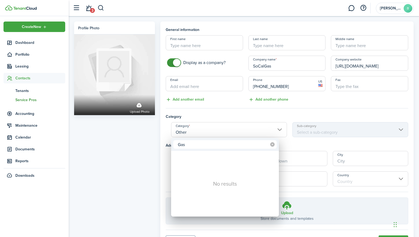
type input "Gas"
click at [272, 144] on icon at bounding box center [272, 145] width 4 height 4
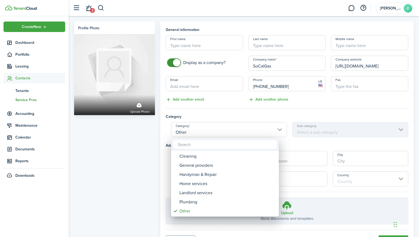
click at [247, 117] on div at bounding box center [209, 119] width 505 height 324
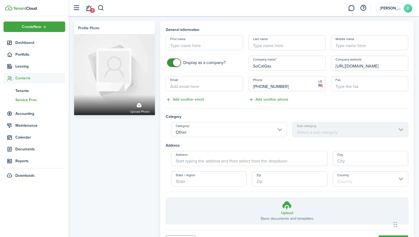
click at [281, 131] on input "Other" at bounding box center [229, 129] width 116 height 15
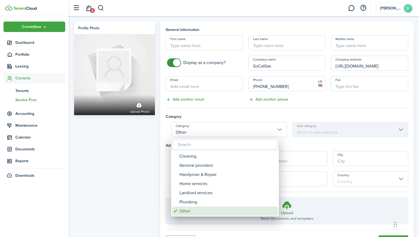
click at [187, 211] on div "Other" at bounding box center [226, 211] width 95 height 9
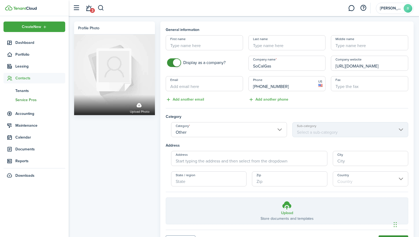
click at [386, 236] on button "Create" at bounding box center [393, 240] width 30 height 9
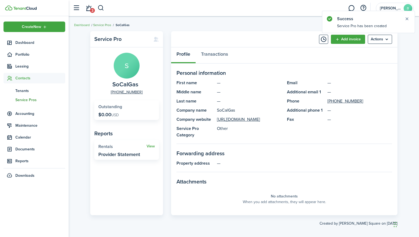
click at [99, 26] on link "Service Pros" at bounding box center [102, 25] width 18 height 5
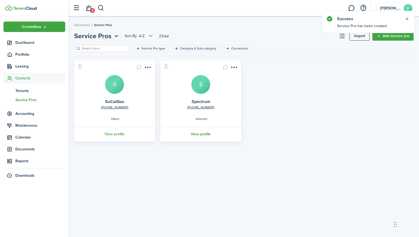
click at [203, 135] on link "View profile" at bounding box center [200, 134] width 82 height 15
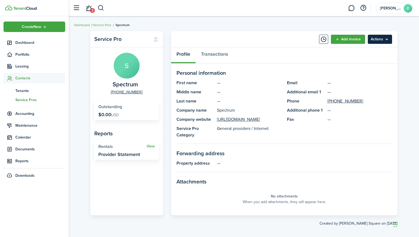
click at [389, 39] on menu-btn "Actions" at bounding box center [380, 39] width 24 height 9
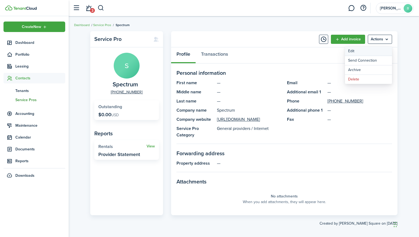
click at [365, 51] on link "Edit" at bounding box center [368, 51] width 47 height 9
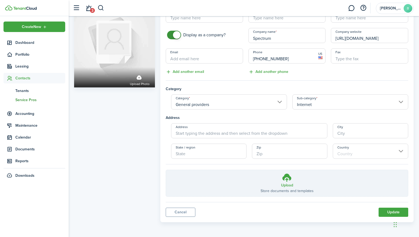
scroll to position [27, 0]
click at [186, 211] on link "Cancel" at bounding box center [181, 212] width 30 height 9
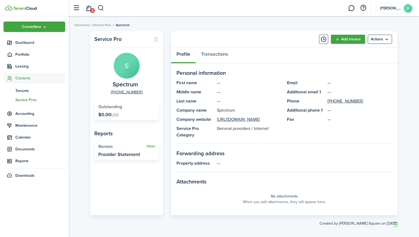
click at [103, 26] on link "Service Pros" at bounding box center [102, 25] width 18 height 5
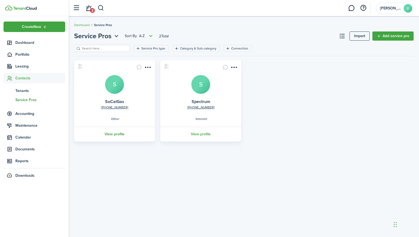
click at [120, 133] on link "View profile" at bounding box center [114, 134] width 82 height 15
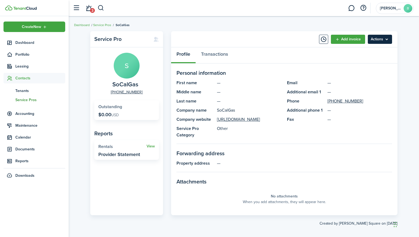
click at [387, 38] on menu-btn "Actions" at bounding box center [380, 39] width 24 height 9
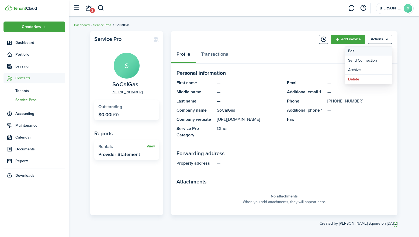
click at [356, 51] on link "Edit" at bounding box center [368, 51] width 47 height 9
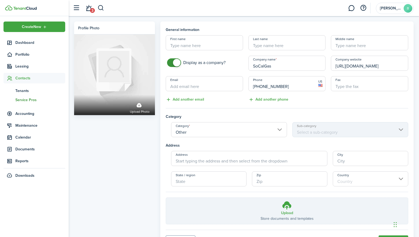
click at [281, 130] on input "Other" at bounding box center [229, 129] width 116 height 15
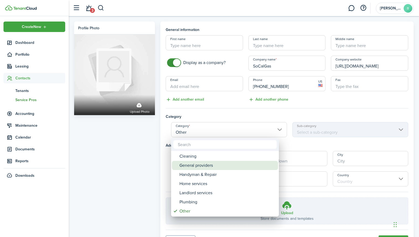
click at [204, 167] on div "General providers" at bounding box center [226, 165] width 95 height 9
type input "General providers"
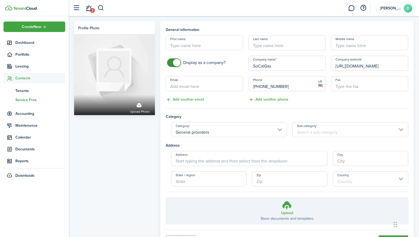
click at [384, 131] on input "Sub-category" at bounding box center [350, 129] width 116 height 15
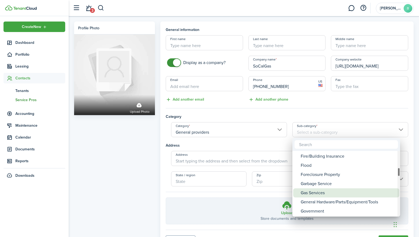
click at [317, 193] on div "Gas Services" at bounding box center [348, 193] width 95 height 9
click at [318, 193] on div "Gas Services" at bounding box center [348, 193] width 95 height 9
type input "Gas Services"
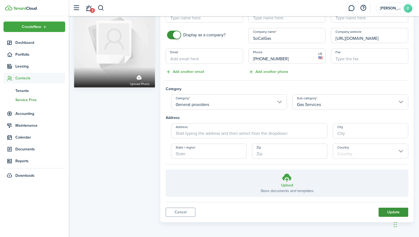
scroll to position [27, 0]
click at [387, 212] on button "Update" at bounding box center [393, 212] width 30 height 9
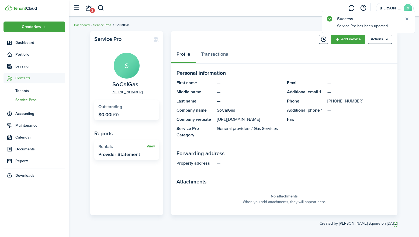
click at [103, 25] on link "Service Pros" at bounding box center [102, 25] width 18 height 5
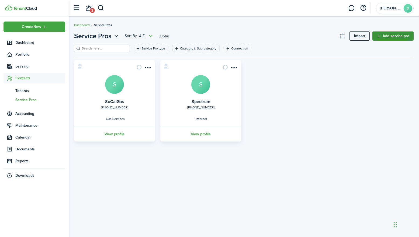
click at [395, 38] on link "Add service pro" at bounding box center [392, 36] width 41 height 9
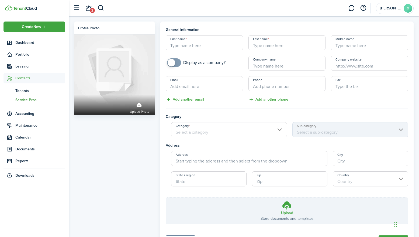
checkbox input "true"
click at [177, 62] on span at bounding box center [173, 62] width 5 height 9
type input "PG&E"
paste input "[URL][DOMAIN_NAME]"
type input "[URL][DOMAIN_NAME]"
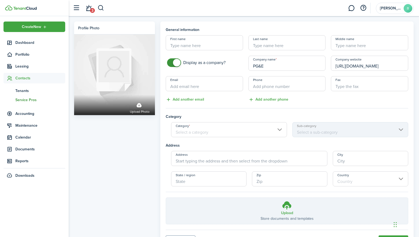
click at [330, 75] on div "First name Last name Middle name Display as a company? Company name PG&E Compan…" at bounding box center [287, 69] width 248 height 68
paste input "[PHONE_NUMBER]"
type input "[PHONE_NUMBER]"
click at [321, 103] on professional-form "General information First name Last name Middle name Display as a company? Comp…" at bounding box center [287, 126] width 242 height 198
click at [279, 133] on input "Category" at bounding box center [229, 129] width 116 height 15
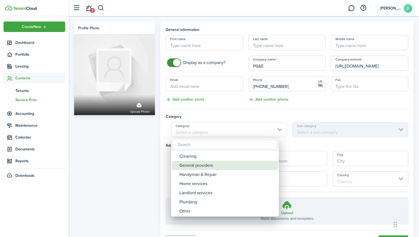
click at [213, 164] on div "General providers" at bounding box center [226, 165] width 95 height 9
type input "General providers"
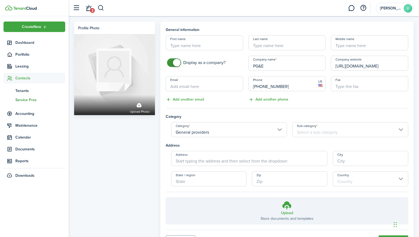
click at [329, 130] on input "Sub-category" at bounding box center [350, 129] width 116 height 15
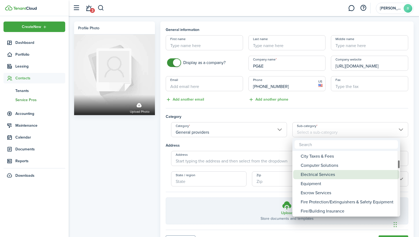
click at [328, 176] on div "Electrical Services" at bounding box center [348, 174] width 95 height 9
type input "Electrical Services"
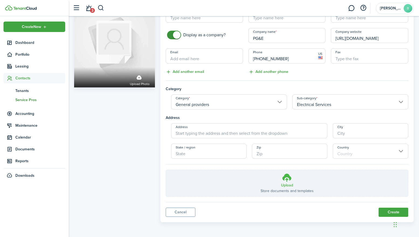
scroll to position [27, 0]
click at [388, 211] on button "Create" at bounding box center [393, 212] width 30 height 9
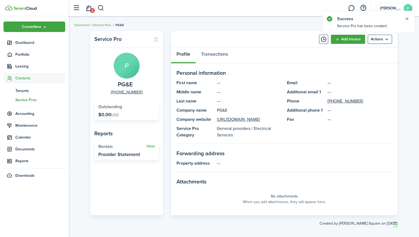
click at [106, 25] on link "Service Pros" at bounding box center [102, 25] width 18 height 5
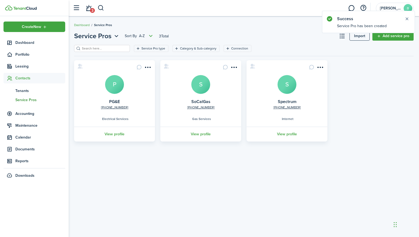
click at [10, 79] on icon at bounding box center [10, 78] width 6 height 5
click at [10, 75] on span "Contacts" at bounding box center [35, 78] width 62 height 11
click at [21, 91] on span "Tenants" at bounding box center [40, 91] width 50 height 6
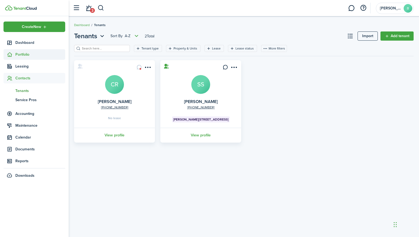
click at [10, 54] on icon at bounding box center [10, 54] width 6 height 5
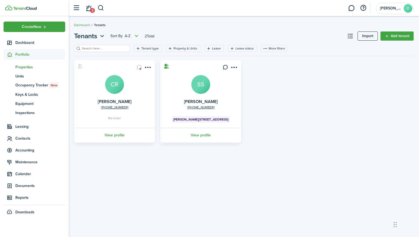
click at [23, 67] on span "Properties" at bounding box center [40, 67] width 50 height 6
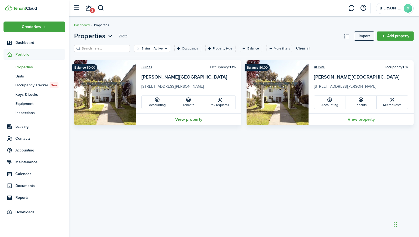
click at [190, 120] on link "View property" at bounding box center [188, 119] width 105 height 12
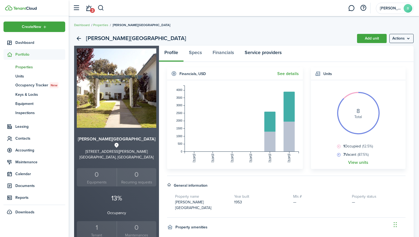
click at [270, 55] on link "Service providers" at bounding box center [263, 54] width 48 height 16
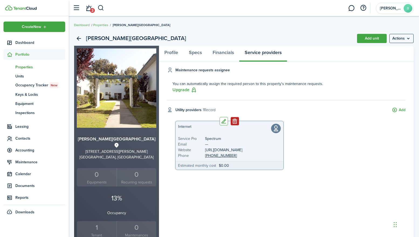
click at [233, 122] on button "Remove" at bounding box center [235, 121] width 8 height 8
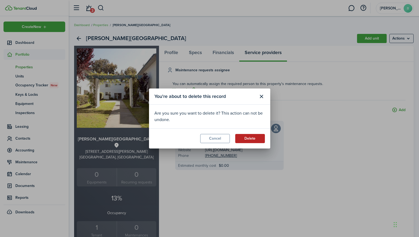
click at [255, 138] on button "Delete" at bounding box center [250, 138] width 30 height 9
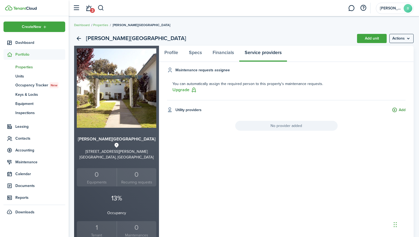
click at [394, 109] on button "Add" at bounding box center [399, 110] width 14 height 6
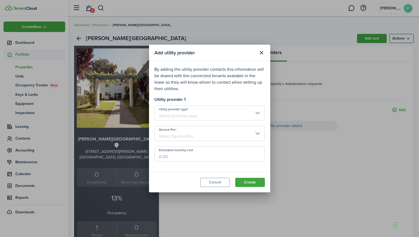
click at [258, 115] on input "Utility provider type" at bounding box center [209, 113] width 110 height 15
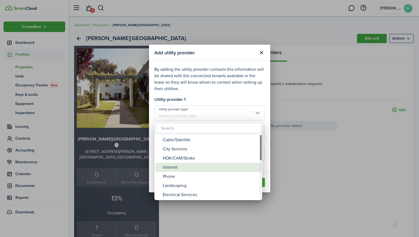
click at [172, 167] on div "Internet" at bounding box center [210, 167] width 95 height 9
type input "Internet"
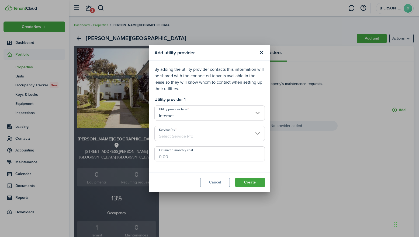
click at [210, 133] on input "Service Pro" at bounding box center [209, 133] width 110 height 15
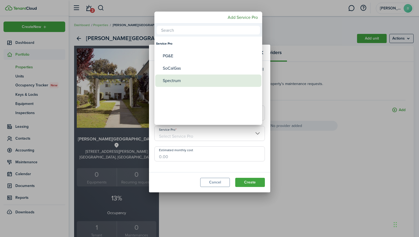
click at [179, 82] on div "Spectrum" at bounding box center [210, 81] width 95 height 12
type input "Spectrum"
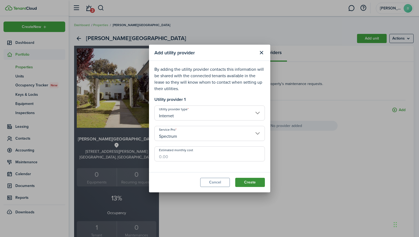
click at [244, 182] on button "Create" at bounding box center [250, 182] width 30 height 9
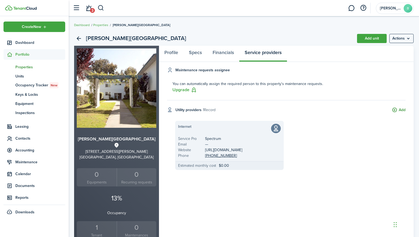
click at [394, 110] on button "Add" at bounding box center [399, 110] width 14 height 6
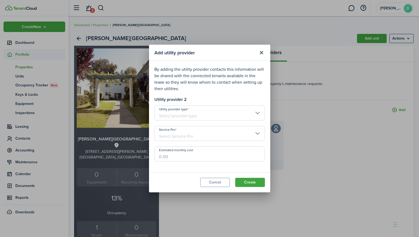
click at [256, 111] on input "Utility provider type" at bounding box center [209, 113] width 110 height 15
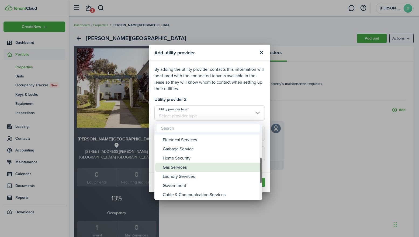
click at [174, 168] on div "Gas Services" at bounding box center [210, 167] width 95 height 9
type input "Gas Services"
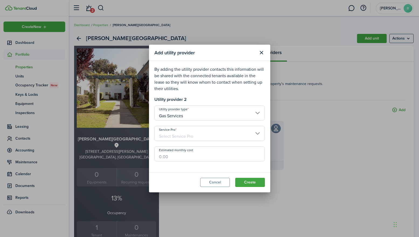
click at [189, 136] on input "Service Pro" at bounding box center [209, 133] width 110 height 15
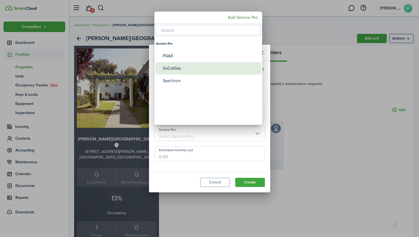
click at [173, 71] on div "SoCalGas" at bounding box center [210, 68] width 95 height 12
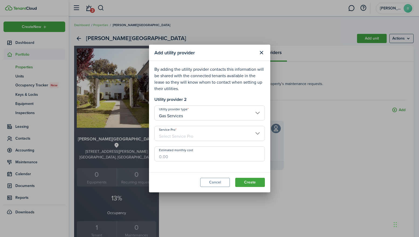
type input "SoCalGas"
click at [253, 178] on modal-footer "Cancel Create" at bounding box center [209, 182] width 121 height 20
click at [254, 184] on button "Create" at bounding box center [250, 182] width 30 height 9
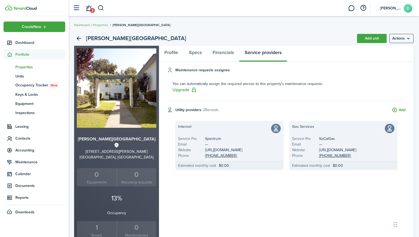
click at [396, 110] on button "Add" at bounding box center [399, 110] width 14 height 6
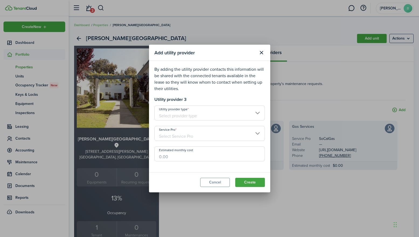
click at [259, 115] on input "Utility provider type" at bounding box center [209, 113] width 110 height 15
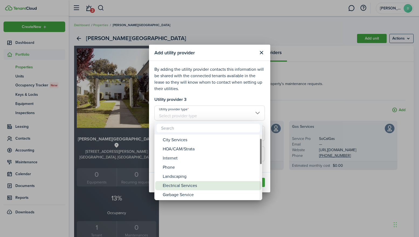
click at [182, 185] on div "Electrical Services" at bounding box center [210, 185] width 95 height 9
type input "Electrical Services"
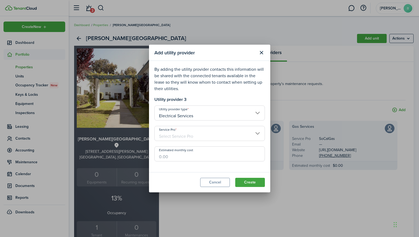
click at [255, 135] on input "Service Pro" at bounding box center [209, 133] width 110 height 15
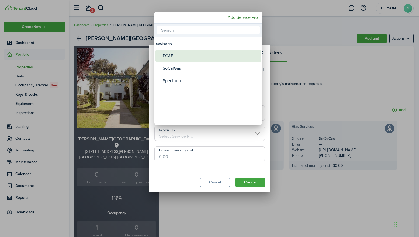
click at [171, 57] on div "PG&E" at bounding box center [210, 56] width 95 height 12
type input "PG&E"
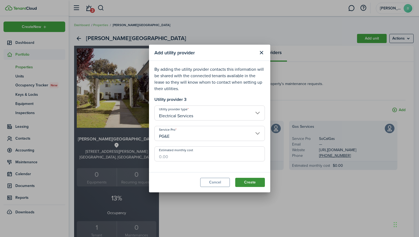
click at [250, 181] on button "Create" at bounding box center [250, 182] width 30 height 9
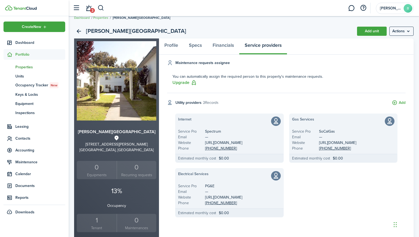
scroll to position [8, 0]
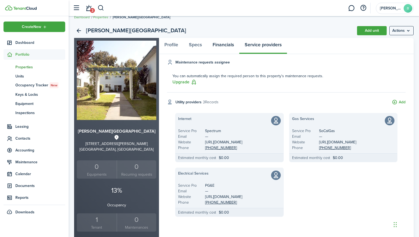
click at [217, 44] on link "Financials" at bounding box center [223, 46] width 32 height 16
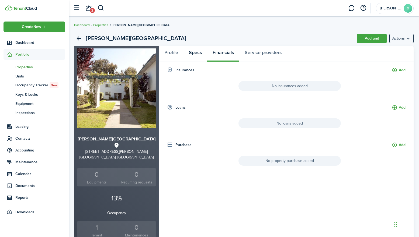
click at [198, 54] on link "Specs" at bounding box center [195, 54] width 24 height 16
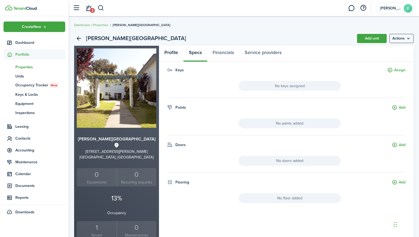
click at [173, 56] on link "Profile" at bounding box center [171, 54] width 25 height 16
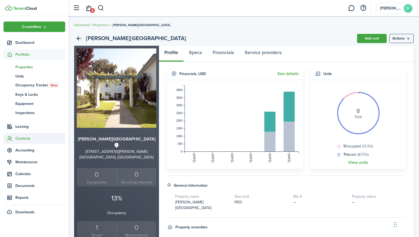
click at [9, 139] on icon at bounding box center [10, 138] width 6 height 5
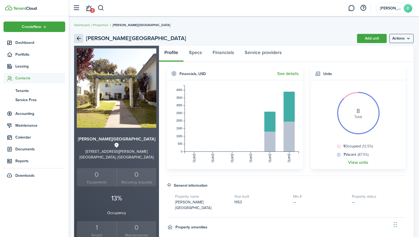
click at [79, 39] on link "Back" at bounding box center [78, 38] width 9 height 9
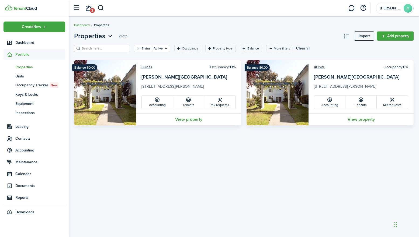
click at [360, 121] on link "View property" at bounding box center [360, 119] width 105 height 12
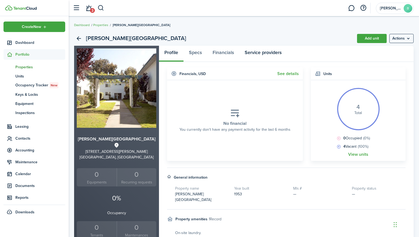
click at [271, 53] on link "Service providers" at bounding box center [263, 54] width 48 height 16
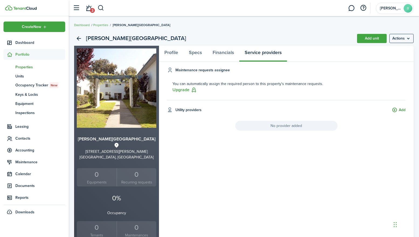
click at [397, 110] on button "Add" at bounding box center [399, 110] width 14 height 6
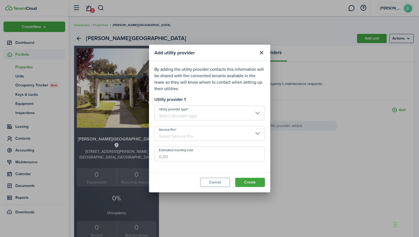
click at [234, 111] on input "Utility provider type" at bounding box center [209, 113] width 110 height 15
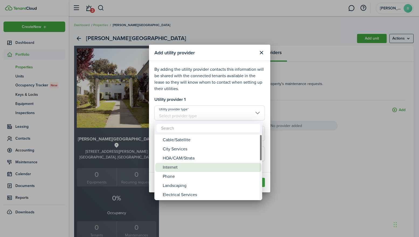
click at [172, 165] on div "Internet" at bounding box center [210, 167] width 95 height 9
type input "Internet"
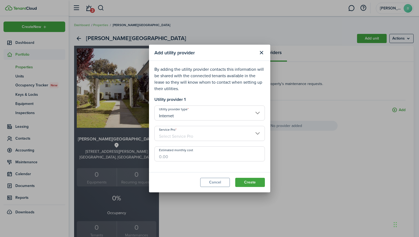
click at [196, 132] on input "Service Pro" at bounding box center [209, 133] width 110 height 15
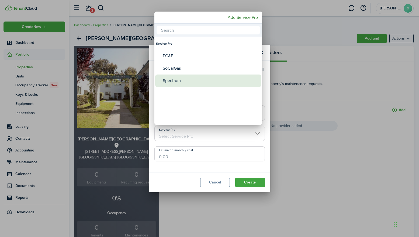
click at [172, 80] on div "Spectrum" at bounding box center [210, 81] width 95 height 12
type input "Spectrum"
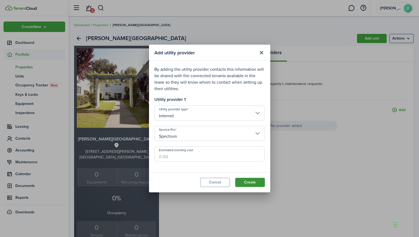
click at [255, 182] on button "Create" at bounding box center [250, 182] width 30 height 9
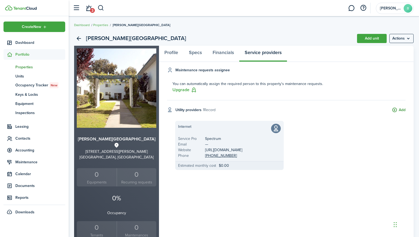
click at [394, 110] on button "Add" at bounding box center [399, 110] width 14 height 6
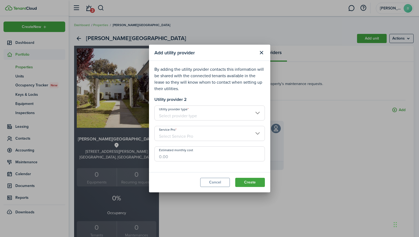
click at [200, 113] on input "Utility provider type" at bounding box center [209, 113] width 110 height 15
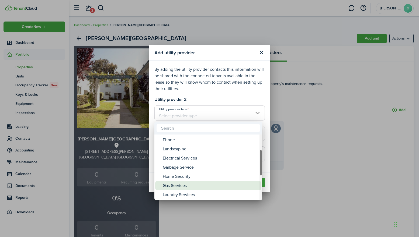
click at [173, 183] on div "Gas Services" at bounding box center [210, 185] width 95 height 9
type input "Gas Services"
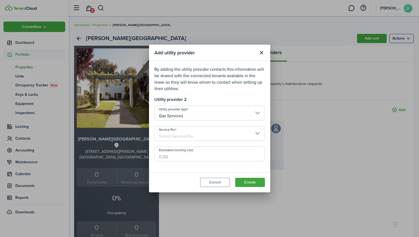
click at [211, 135] on input "Service Pro" at bounding box center [209, 133] width 110 height 15
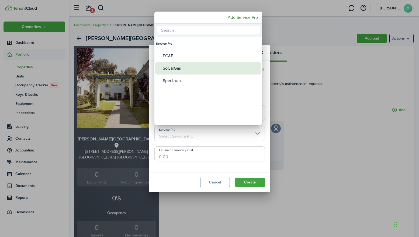
click at [178, 64] on div "SoCalGas" at bounding box center [210, 68] width 95 height 12
type input "SoCalGas"
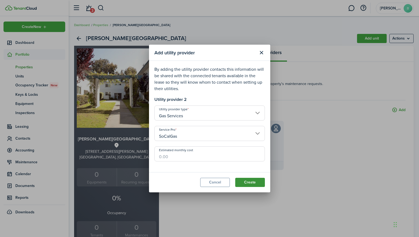
click at [244, 182] on button "Create" at bounding box center [250, 182] width 30 height 9
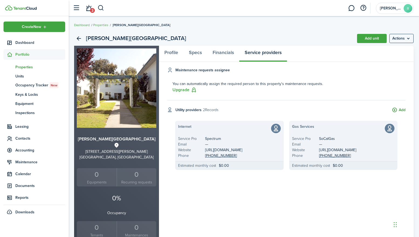
click at [395, 110] on button "Add" at bounding box center [399, 110] width 14 height 6
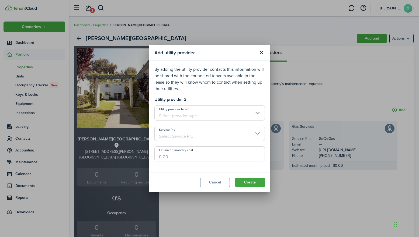
click at [192, 115] on input "Utility provider type" at bounding box center [209, 113] width 110 height 15
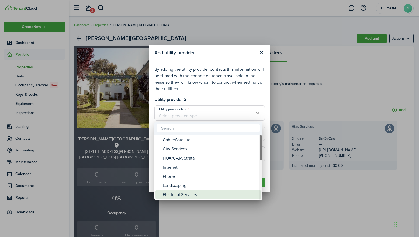
click at [178, 195] on div "Electrical Services" at bounding box center [210, 194] width 95 height 9
type input "Electrical Services"
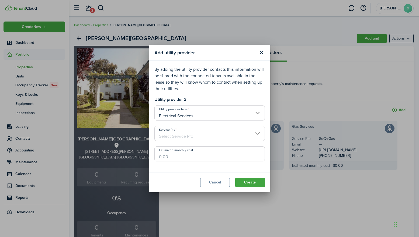
click at [257, 135] on input "Service Pro" at bounding box center [209, 133] width 110 height 15
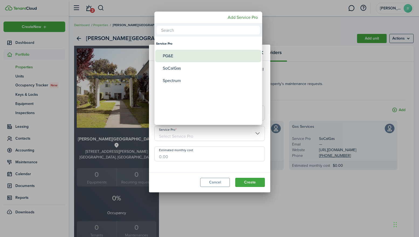
click at [172, 58] on div "PG&E" at bounding box center [210, 56] width 95 height 12
type input "PG&E"
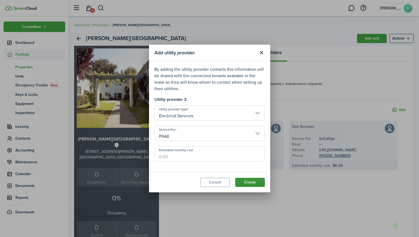
click at [254, 182] on button "Create" at bounding box center [250, 182] width 30 height 9
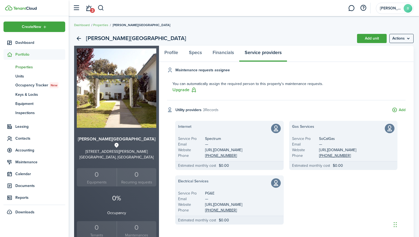
click at [21, 68] on span "Properties" at bounding box center [40, 67] width 50 height 6
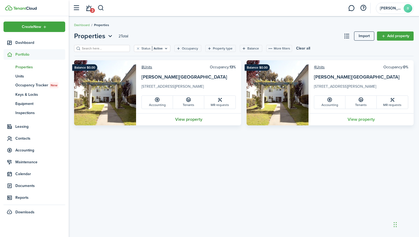
click at [196, 121] on link "View property" at bounding box center [188, 119] width 105 height 12
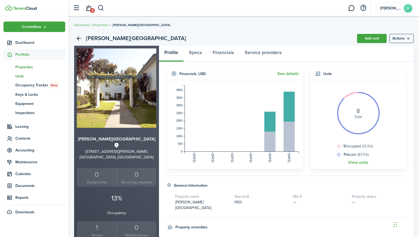
click at [21, 77] on span "Units" at bounding box center [40, 77] width 50 height 6
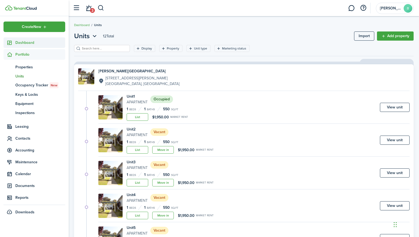
click at [23, 42] on span "Dashboard" at bounding box center [40, 43] width 50 height 6
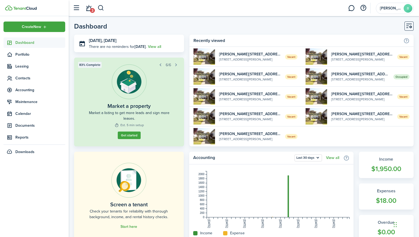
click at [278, 24] on header-page "Dashboard" at bounding box center [243, 28] width 339 height 13
click at [10, 89] on icon at bounding box center [10, 90] width 6 height 5
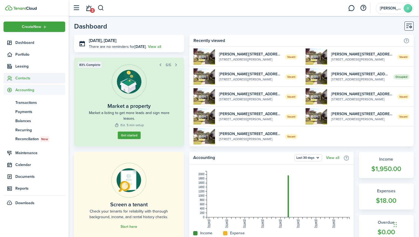
click at [11, 78] on icon at bounding box center [10, 78] width 6 height 5
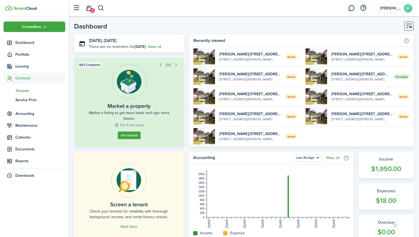
click at [21, 89] on span "Tenants" at bounding box center [40, 91] width 50 height 6
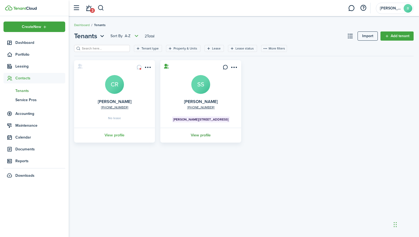
click at [203, 136] on link "View profile" at bounding box center [200, 135] width 82 height 15
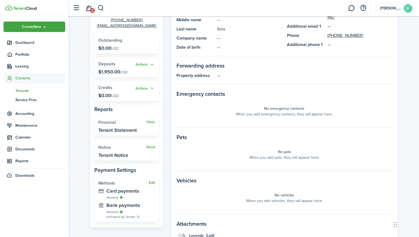
scroll to position [75, 0]
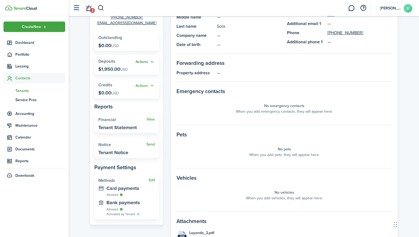
click at [145, 61] on button "Actions" at bounding box center [145, 62] width 19 height 6
click at [172, 57] on panel-main-body "Personal information First name [PERSON_NAME] name — Last name Sola Company nam…" at bounding box center [284, 119] width 226 height 260
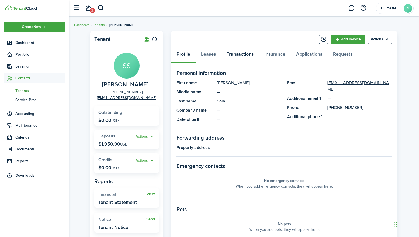
scroll to position [0, 0]
click at [248, 51] on link "Transactions" at bounding box center [240, 55] width 38 height 16
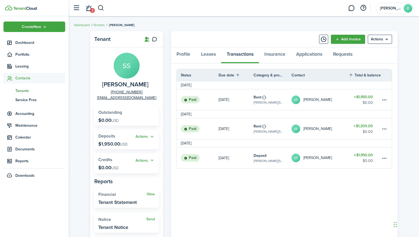
click at [280, 156] on link "Deposit [PERSON_NAME][GEOGRAPHIC_DATA], Unit 1" at bounding box center [272, 158] width 38 height 21
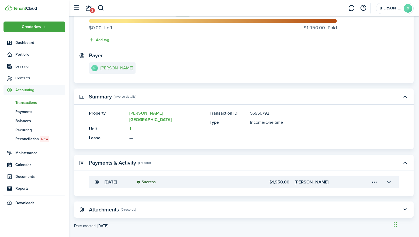
scroll to position [54, 0]
click at [375, 178] on menu-trigger-card "Open menu" at bounding box center [374, 182] width 9 height 9
click at [341, 169] on panel-main-accordion "Payments & Activity (1 record) [DATE] Success $1,950.00 [PERSON_NAME]" at bounding box center [243, 175] width 339 height 41
click at [388, 178] on button "button" at bounding box center [388, 182] width 9 height 9
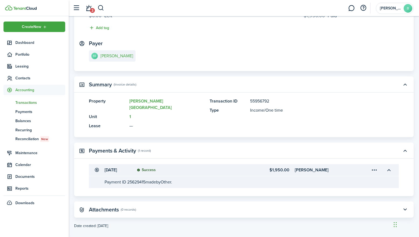
scroll to position [67, 0]
click at [388, 166] on button "button" at bounding box center [388, 170] width 9 height 9
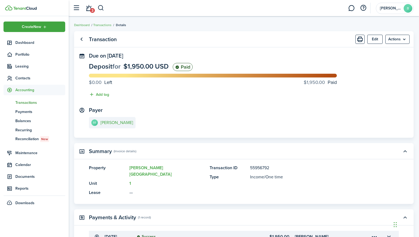
scroll to position [0, 0]
click at [82, 38] on link "Go back" at bounding box center [81, 39] width 9 height 9
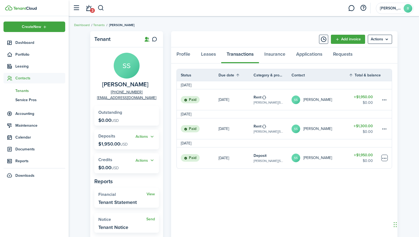
click at [384, 158] on table-menu-btn-icon at bounding box center [384, 158] width 6 height 6
click at [353, 166] on button "Edit" at bounding box center [364, 165] width 47 height 9
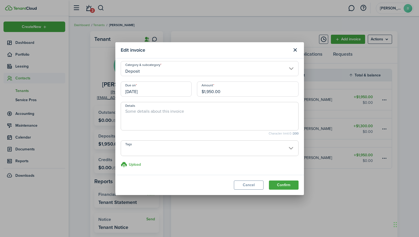
scroll to position [3, 0]
click at [245, 185] on button "Cancel" at bounding box center [249, 185] width 30 height 9
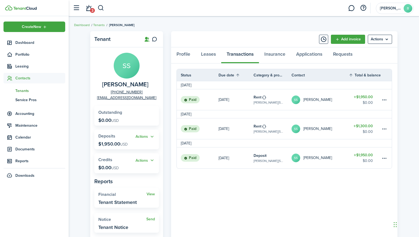
click at [315, 128] on table-profile-info-text "[PERSON_NAME]" at bounding box center [317, 129] width 29 height 4
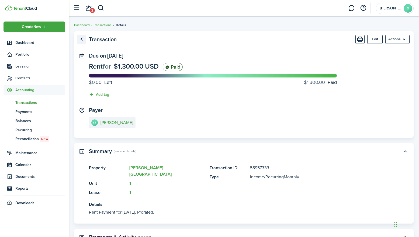
click at [82, 40] on link "Go back" at bounding box center [81, 39] width 9 height 9
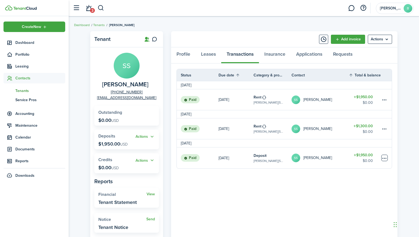
click at [383, 158] on table-menu-btn-icon at bounding box center [384, 158] width 6 height 6
click at [353, 162] on button "Edit" at bounding box center [364, 165] width 47 height 9
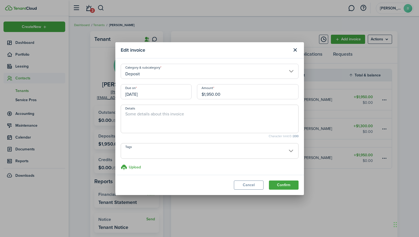
click at [154, 95] on input "[DATE]" at bounding box center [156, 91] width 71 height 15
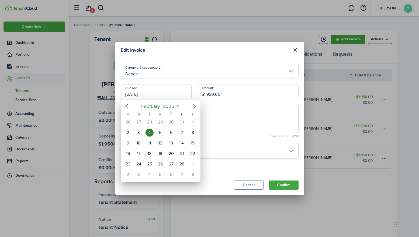
click at [151, 131] on div "4" at bounding box center [149, 133] width 8 height 8
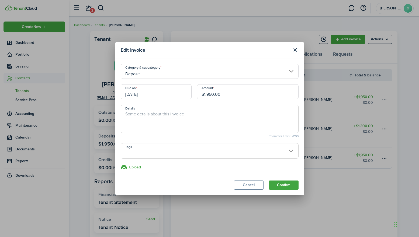
click at [193, 138] on modal-body "Category & subcategory Deposit Due on [DATE] Amount $1,950.00 Details Character…" at bounding box center [209, 116] width 189 height 117
click at [286, 186] on button "Confirm" at bounding box center [284, 185] width 30 height 9
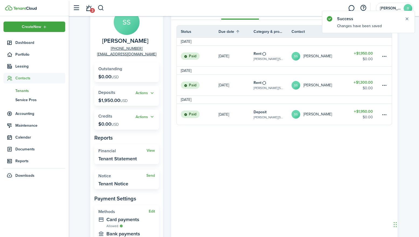
scroll to position [44, 0]
click at [318, 116] on table-profile-info-text "[PERSON_NAME]" at bounding box center [317, 114] width 29 height 4
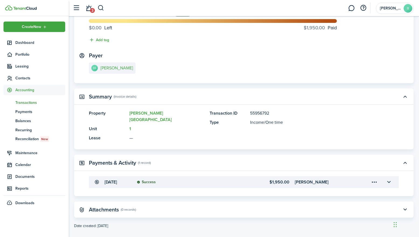
scroll to position [54, 0]
click at [389, 178] on button "button" at bounding box center [388, 182] width 9 height 9
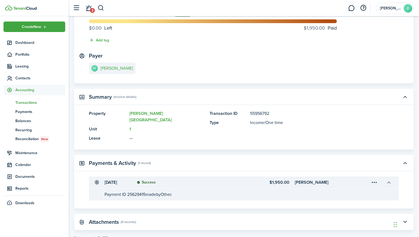
click at [389, 178] on button "button" at bounding box center [388, 182] width 9 height 9
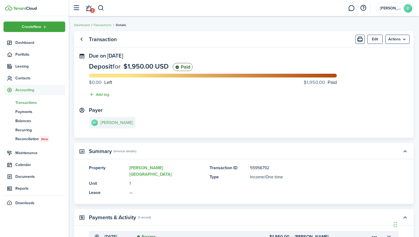
scroll to position [0, 0]
click at [377, 41] on button "Edit" at bounding box center [374, 39] width 15 height 9
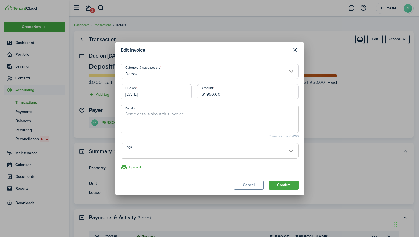
click at [291, 70] on input "Deposit" at bounding box center [210, 71] width 178 height 15
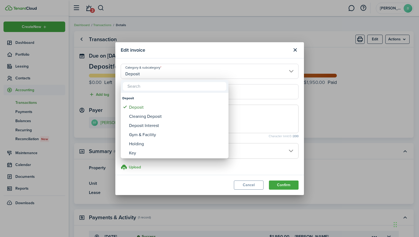
click at [295, 50] on div at bounding box center [209, 119] width 505 height 324
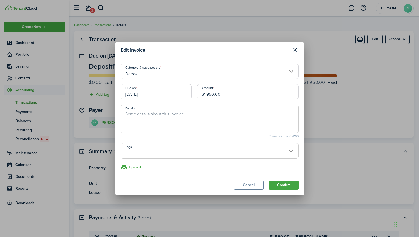
click at [295, 50] on button "Close modal" at bounding box center [295, 50] width 9 height 9
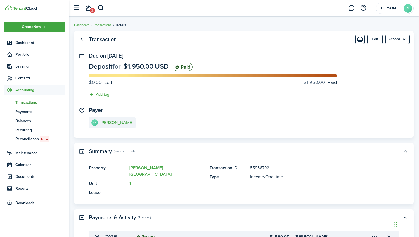
click at [230, 26] on breadcrumb "Dashboard Transactions Details" at bounding box center [243, 22] width 339 height 12
click at [398, 39] on menu-btn "Actions" at bounding box center [397, 39] width 24 height 9
click at [152, 35] on panel-main-header "Transaction Edit Actions" at bounding box center [243, 39] width 339 height 16
click at [79, 38] on link "Go back" at bounding box center [81, 39] width 9 height 9
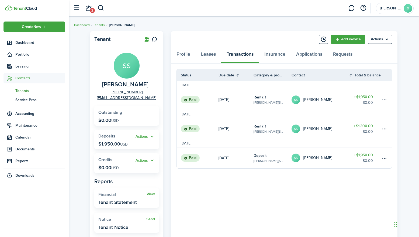
click at [245, 56] on div "Profile Leases Transactions Insurance Applications Requests" at bounding box center [284, 55] width 226 height 16
click at [187, 55] on link "Profile" at bounding box center [183, 55] width 25 height 16
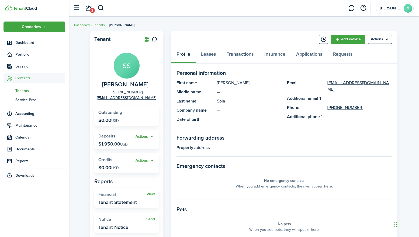
click at [139, 138] on button "Actions" at bounding box center [145, 137] width 19 height 6
click at [90, 126] on div "Tenant SS [PERSON_NAME] [PHONE_NUMBER] [EMAIL_ADDRESS][DOMAIN_NAME] Outstanding…" at bounding box center [244, 183] width 350 height 308
click at [244, 53] on link "Transactions" at bounding box center [240, 55] width 38 height 16
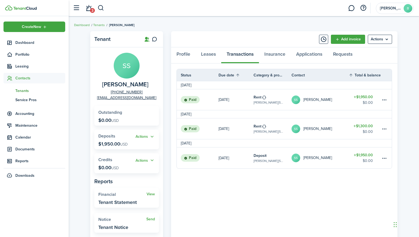
click at [342, 160] on link "SS [PERSON_NAME]" at bounding box center [319, 158] width 57 height 21
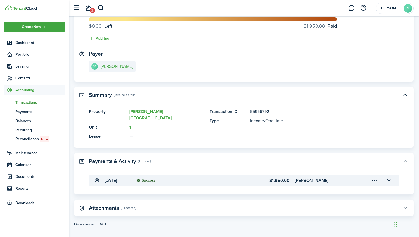
scroll to position [54, 0]
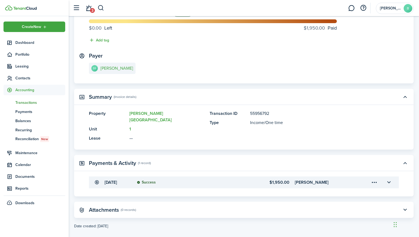
click at [373, 178] on menu-trigger-card "Open menu" at bounding box center [374, 182] width 9 height 9
click at [352, 187] on button "Edit" at bounding box center [355, 187] width 47 height 9
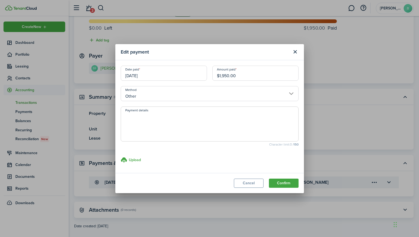
click at [150, 76] on input "[DATE]" at bounding box center [164, 73] width 86 height 15
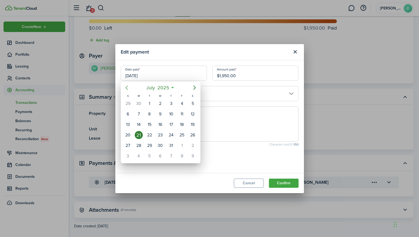
click at [126, 89] on icon "Previous page" at bounding box center [126, 88] width 6 height 6
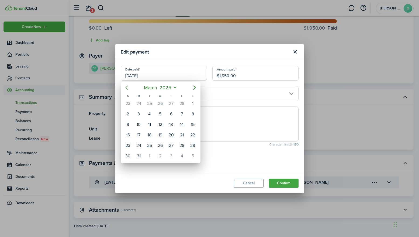
click at [126, 89] on icon "Previous page" at bounding box center [126, 88] width 6 height 6
click at [151, 116] on div "4" at bounding box center [149, 114] width 8 height 8
type input "[DATE]"
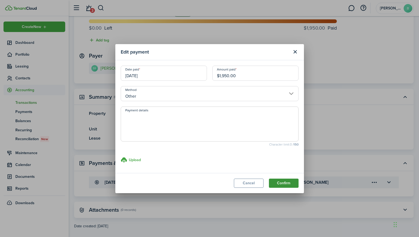
click at [286, 185] on button "Confirm" at bounding box center [284, 183] width 30 height 9
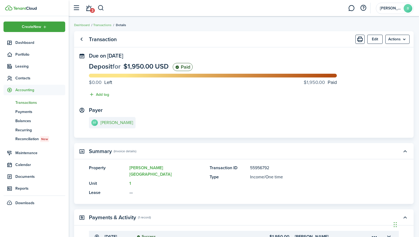
scroll to position [0, 0]
click at [82, 40] on link "Go back" at bounding box center [81, 39] width 9 height 9
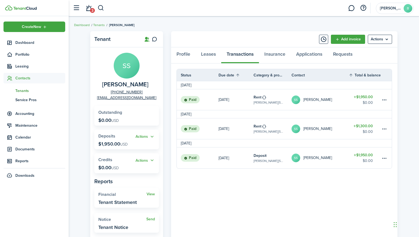
click at [331, 161] on link "SS [PERSON_NAME]" at bounding box center [319, 158] width 57 height 21
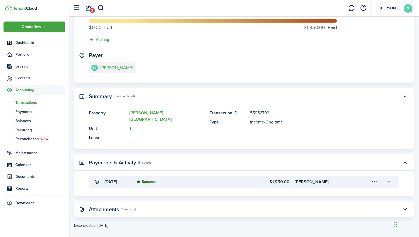
scroll to position [54, 0]
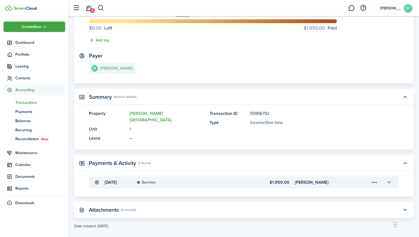
click at [388, 178] on button "button" at bounding box center [388, 182] width 9 height 9
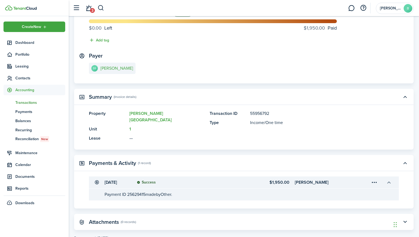
click at [388, 178] on button "button" at bounding box center [388, 182] width 9 height 9
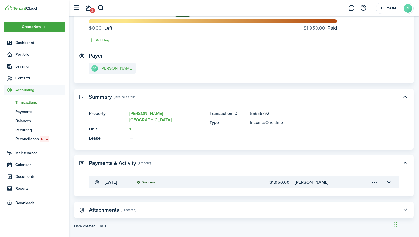
click at [374, 178] on menu-trigger-card "Open menu" at bounding box center [374, 182] width 9 height 9
click at [325, 159] on panel-main-header "Payments & Activity (1 record)" at bounding box center [243, 163] width 339 height 16
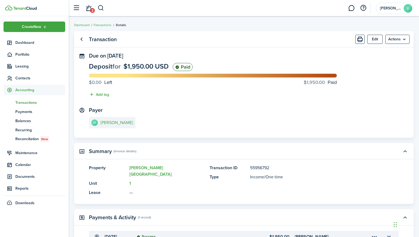
scroll to position [0, 0]
click at [82, 38] on link "Go back" at bounding box center [81, 39] width 9 height 9
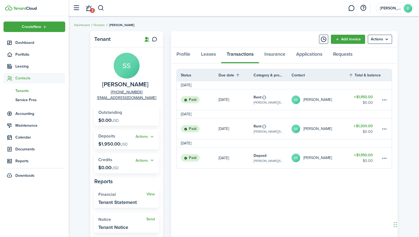
click at [243, 56] on div "Profile Leases Transactions Insurance Applications Requests" at bounding box center [284, 55] width 226 height 16
click at [10, 78] on icon at bounding box center [10, 78] width 6 height 5
click at [98, 25] on link "Tenants" at bounding box center [99, 25] width 12 height 5
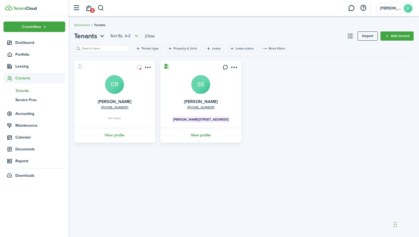
click at [200, 135] on link "View profile" at bounding box center [200, 135] width 82 height 15
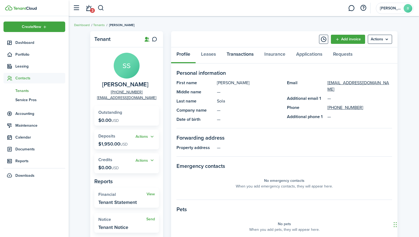
click at [239, 56] on link "Transactions" at bounding box center [240, 55] width 38 height 16
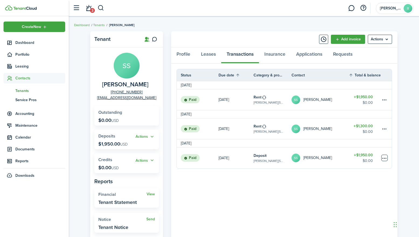
click at [385, 158] on table-menu-btn-icon at bounding box center [384, 158] width 6 height 6
click at [350, 166] on button "Edit" at bounding box center [364, 165] width 47 height 9
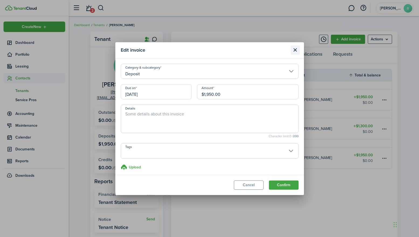
click at [293, 49] on button "Close modal" at bounding box center [295, 50] width 9 height 9
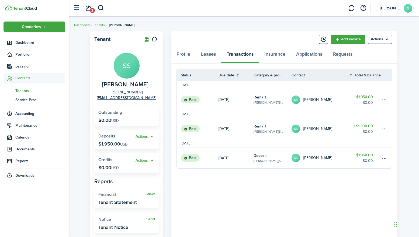
click at [264, 160] on table-subtitle "[PERSON_NAME][STREET_ADDRESS]" at bounding box center [268, 161] width 30 height 5
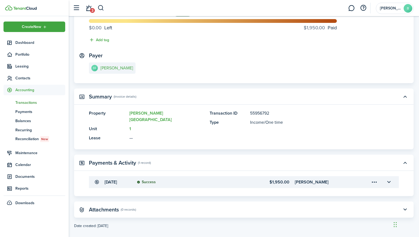
scroll to position [54, 0]
click at [374, 178] on menu-trigger-card "Open menu" at bounding box center [374, 182] width 9 height 9
click at [350, 187] on button "Edit" at bounding box center [355, 187] width 47 height 9
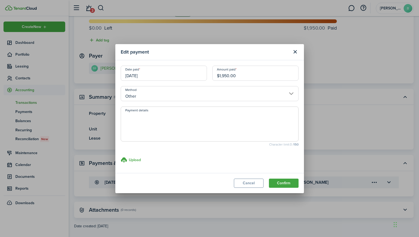
click at [153, 116] on textarea "Payment details" at bounding box center [209, 126] width 177 height 26
type textarea "Cashier Check 1234"
click at [287, 184] on button "Confirm" at bounding box center [284, 183] width 30 height 9
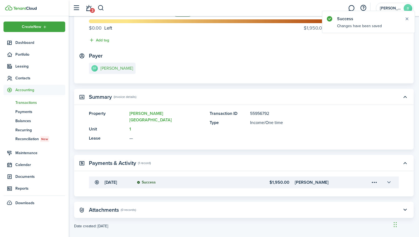
click at [387, 178] on button "button" at bounding box center [388, 182] width 9 height 9
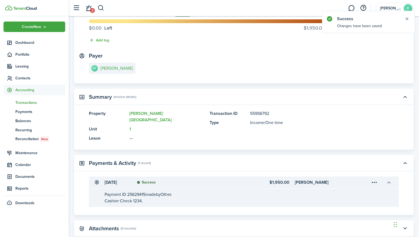
click at [387, 178] on button "button" at bounding box center [388, 182] width 9 height 9
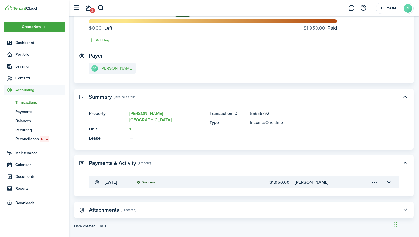
click at [9, 90] on icon at bounding box center [10, 90] width 6 height 5
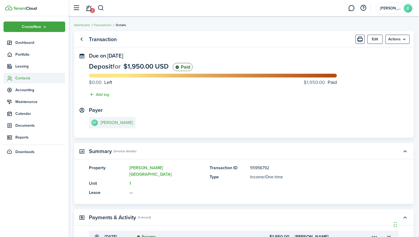
scroll to position [0, 0]
click at [10, 78] on icon at bounding box center [10, 78] width 6 height 5
click at [22, 90] on span "Tenants" at bounding box center [40, 91] width 50 height 6
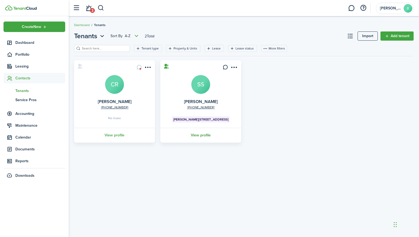
click at [204, 135] on link "View profile" at bounding box center [200, 135] width 82 height 15
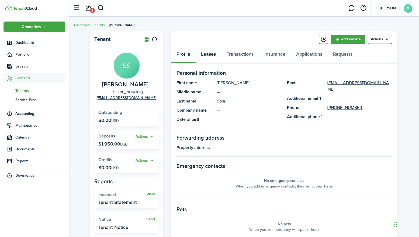
click at [209, 56] on link "Leases" at bounding box center [209, 55] width 26 height 16
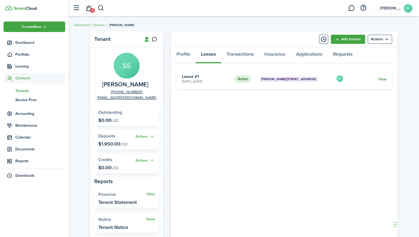
click at [383, 78] on link "View" at bounding box center [382, 80] width 8 height 6
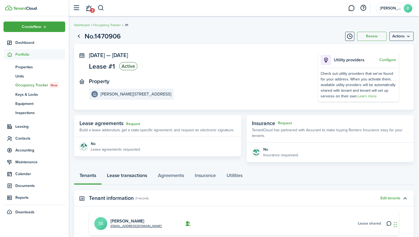
click at [133, 178] on link "Lease transactions" at bounding box center [127, 177] width 51 height 16
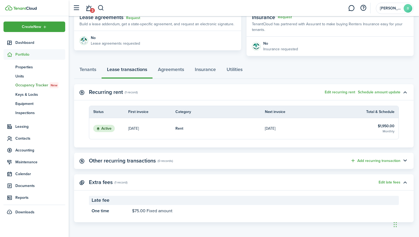
scroll to position [106, 0]
click at [340, 91] on button "Edit recurring rent" at bounding box center [340, 93] width 30 height 4
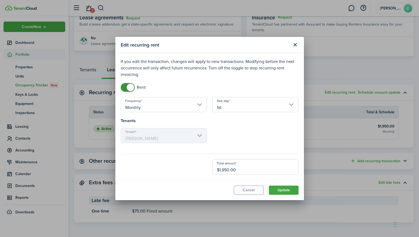
click at [241, 171] on input "$1,950.00" at bounding box center [255, 167] width 86 height 15
type input "$"
click at [250, 190] on button "Cancel" at bounding box center [249, 190] width 30 height 9
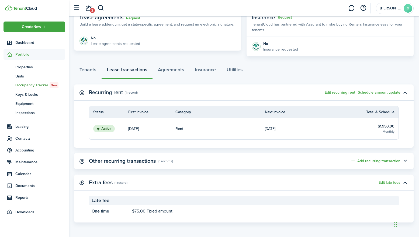
click at [252, 82] on page-view-layout "No.1470906 Renew Actions [DATE] — [DATE] Lease #1 Active Property [PERSON_NAME]…" at bounding box center [244, 74] width 350 height 303
click at [381, 94] on button "Schedule amount update" at bounding box center [379, 93] width 43 height 4
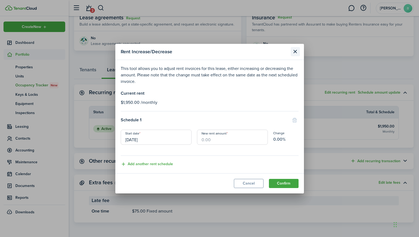
click at [295, 51] on button "Close modal" at bounding box center [295, 51] width 9 height 9
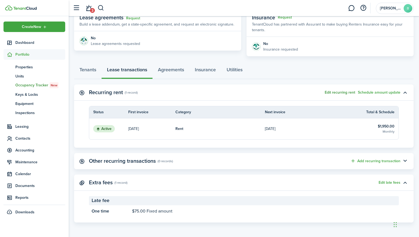
click at [333, 93] on button "Edit recurring rent" at bounding box center [340, 93] width 30 height 4
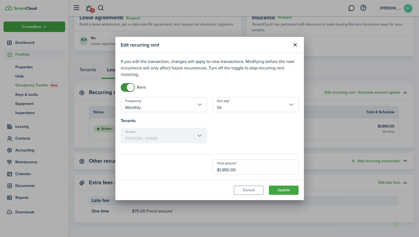
click at [245, 170] on input "$1,950.00" at bounding box center [255, 167] width 86 height 15
type input "$0.01"
click at [282, 189] on button "Update" at bounding box center [284, 190] width 30 height 9
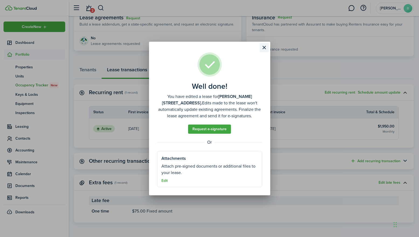
click at [263, 47] on button "Close modal" at bounding box center [264, 47] width 9 height 9
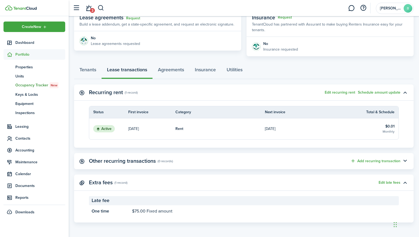
click at [10, 54] on icon at bounding box center [10, 54] width 6 height 5
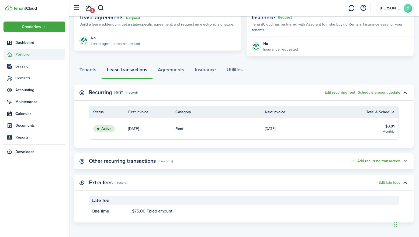
click at [8, 54] on icon at bounding box center [10, 54] width 6 height 5
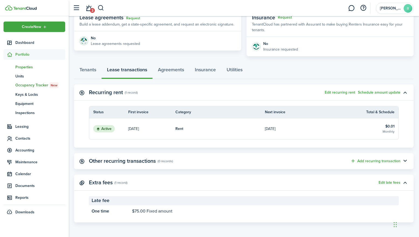
click at [21, 66] on span "Properties" at bounding box center [40, 67] width 50 height 6
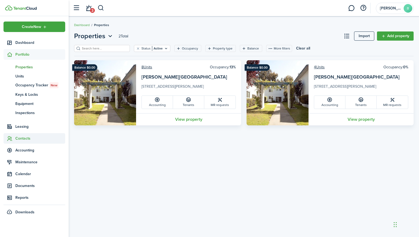
click at [11, 137] on icon at bounding box center [10, 138] width 6 height 5
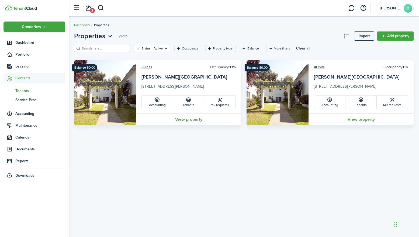
click at [27, 92] on span "Tenants" at bounding box center [40, 91] width 50 height 6
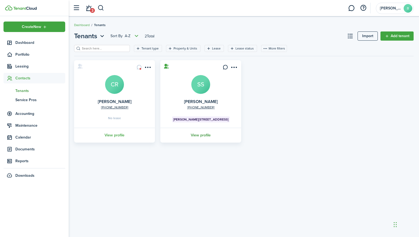
click at [204, 134] on link "View profile" at bounding box center [200, 135] width 82 height 15
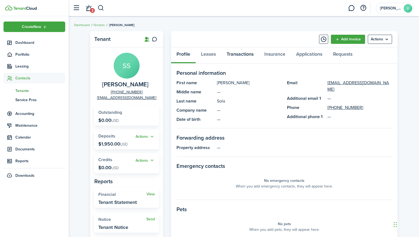
click at [242, 53] on link "Transactions" at bounding box center [240, 55] width 38 height 16
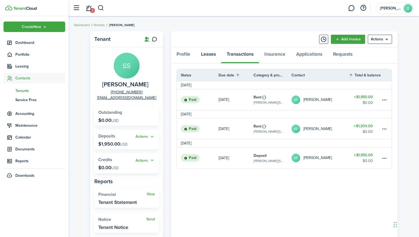
click at [209, 52] on link "Leases" at bounding box center [209, 55] width 26 height 16
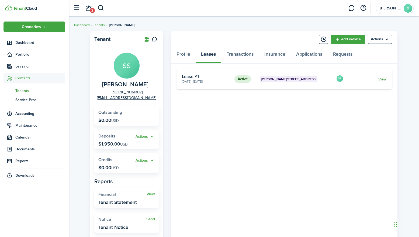
click at [384, 79] on link "View" at bounding box center [382, 80] width 8 height 6
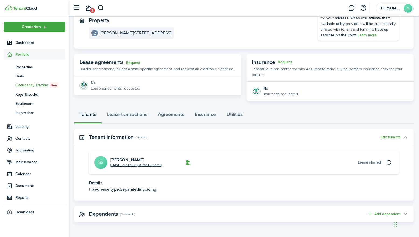
scroll to position [61, 0]
click at [137, 117] on link "Lease transactions" at bounding box center [127, 116] width 51 height 16
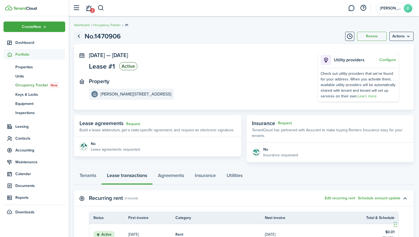
click at [78, 37] on link "Go back" at bounding box center [78, 36] width 9 height 9
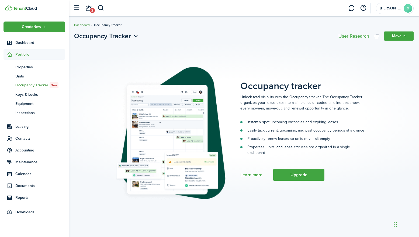
click at [83, 25] on link "Dashboard" at bounding box center [82, 25] width 16 height 5
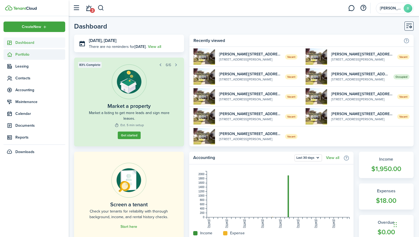
click at [9, 54] on icon at bounding box center [10, 54] width 6 height 5
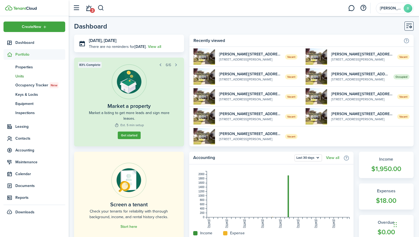
click at [22, 75] on span "Units" at bounding box center [40, 77] width 50 height 6
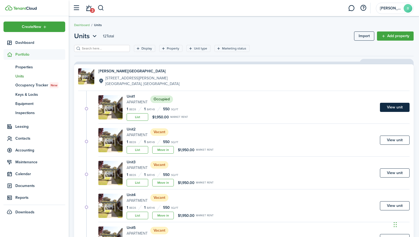
click at [395, 110] on link "View unit" at bounding box center [395, 107] width 30 height 9
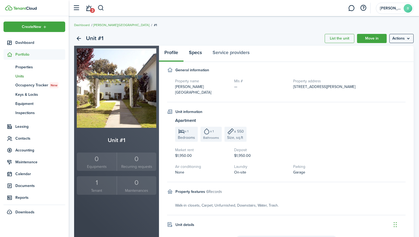
click at [192, 51] on link "Specs" at bounding box center [195, 54] width 24 height 16
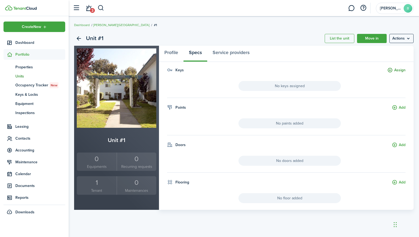
click at [389, 71] on button "Assign" at bounding box center [396, 70] width 18 height 6
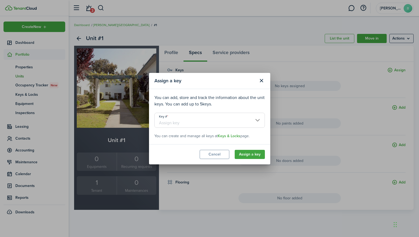
click at [214, 123] on input "Key #" at bounding box center [209, 120] width 110 height 15
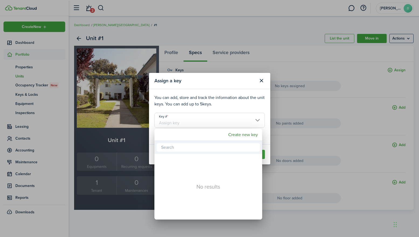
click at [190, 148] on input "text" at bounding box center [208, 147] width 103 height 9
click at [239, 134] on mbsc-button "Create new key" at bounding box center [243, 135] width 34 height 10
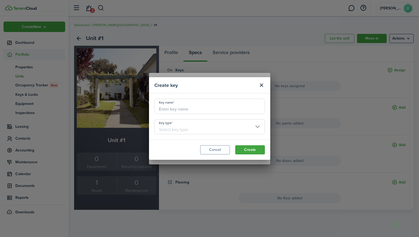
click at [181, 111] on input "Key name" at bounding box center [209, 106] width 110 height 15
click at [194, 127] on input "Key type" at bounding box center [209, 126] width 110 height 15
type input "Front Door"
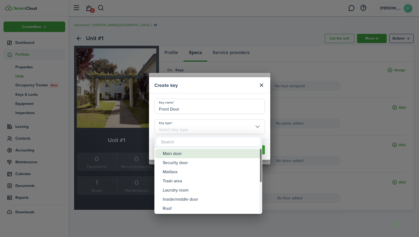
click at [182, 155] on div "Main door" at bounding box center [210, 153] width 95 height 9
type input "Main door"
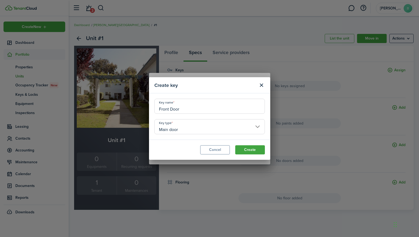
click at [186, 109] on input "Front Door" at bounding box center [209, 106] width 110 height 15
click at [218, 149] on button "Cancel" at bounding box center [215, 149] width 30 height 9
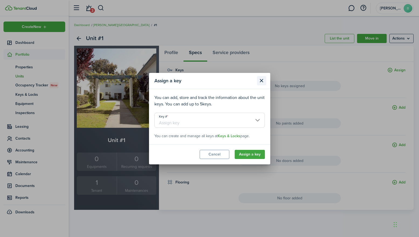
click at [262, 81] on button "Close modal" at bounding box center [261, 80] width 9 height 9
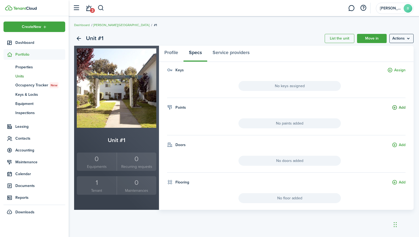
click at [395, 107] on button "Add" at bounding box center [399, 108] width 14 height 6
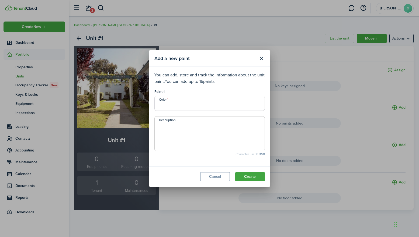
click at [183, 103] on input "Color" at bounding box center [209, 103] width 110 height 15
click at [190, 105] on input "Color" at bounding box center [209, 103] width 110 height 15
click at [217, 176] on button "Cancel" at bounding box center [215, 176] width 30 height 9
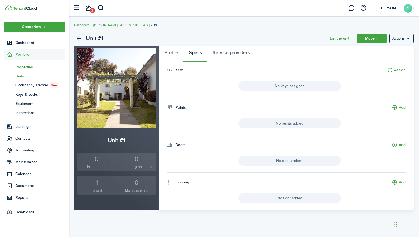
click at [22, 67] on span "Properties" at bounding box center [40, 67] width 50 height 6
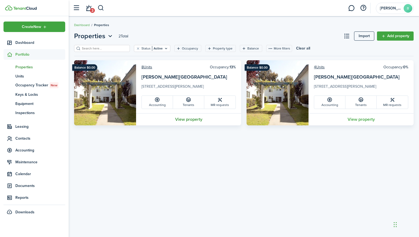
click at [197, 120] on link "View property" at bounding box center [188, 119] width 105 height 12
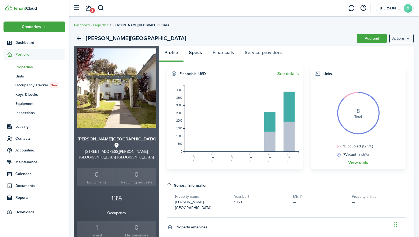
click at [193, 54] on link "Specs" at bounding box center [195, 54] width 24 height 16
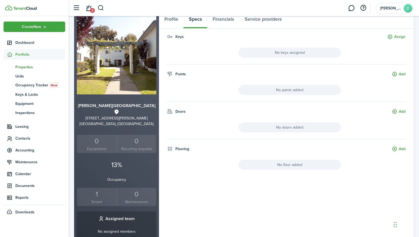
scroll to position [34, 0]
click at [399, 74] on button "Add" at bounding box center [399, 74] width 14 height 6
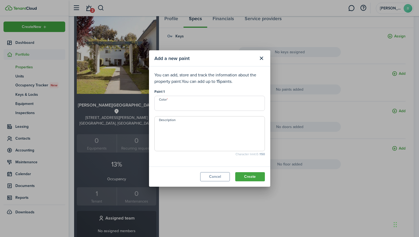
click at [188, 108] on input "Color" at bounding box center [209, 103] width 110 height 15
type input "Swiss Coffee"
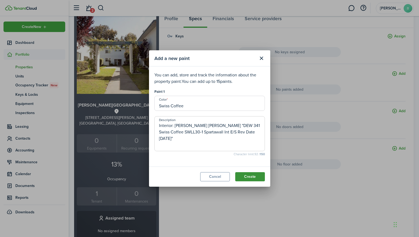
type textarea "Interior: [PERSON_NAME] [PERSON_NAME] "DEW 341 Swiss Coffee SWLL30-1 Spartawall…"
click at [253, 178] on button "Create" at bounding box center [250, 176] width 30 height 9
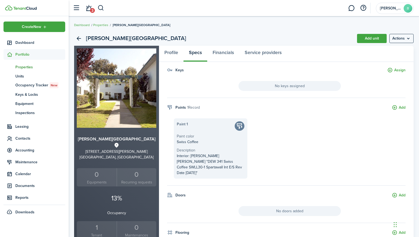
scroll to position [0, 0]
click at [399, 71] on button "Assign" at bounding box center [396, 70] width 18 height 6
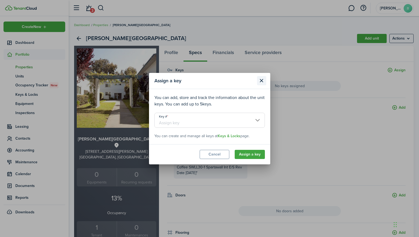
click at [262, 83] on button "Close modal" at bounding box center [261, 80] width 9 height 9
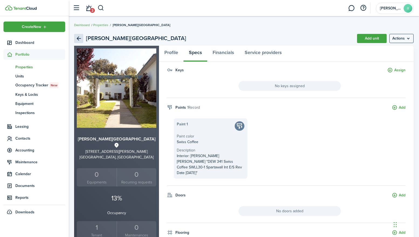
click at [79, 39] on link "Back" at bounding box center [78, 38] width 9 height 9
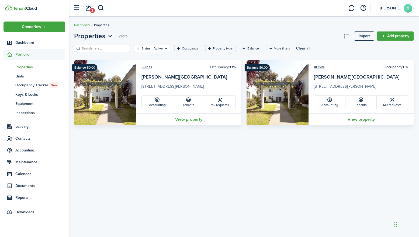
click at [361, 119] on link "View property" at bounding box center [360, 119] width 105 height 12
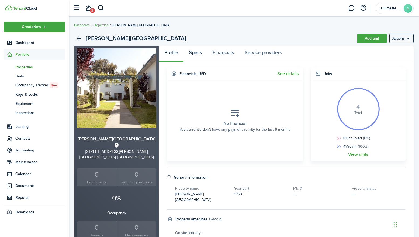
click at [196, 51] on link "Specs" at bounding box center [195, 54] width 24 height 16
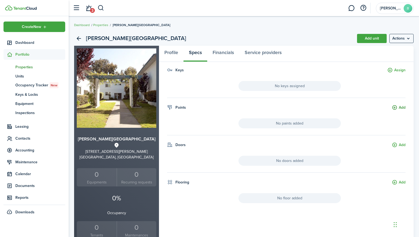
click at [394, 108] on button "Add" at bounding box center [399, 108] width 14 height 6
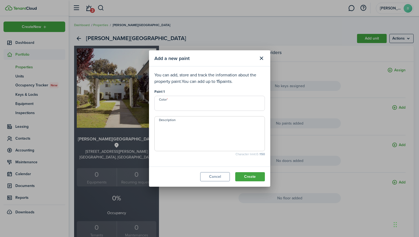
click at [205, 106] on input "Color" at bounding box center [209, 103] width 110 height 15
click at [262, 60] on button "Close modal" at bounding box center [261, 58] width 9 height 9
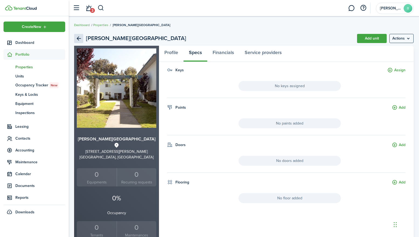
click at [79, 39] on link "Back" at bounding box center [78, 38] width 9 height 9
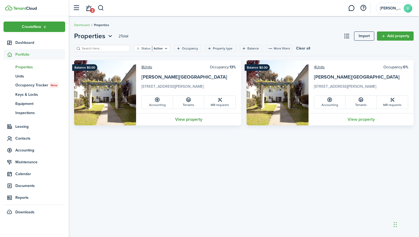
click at [189, 121] on link "View property" at bounding box center [188, 119] width 105 height 12
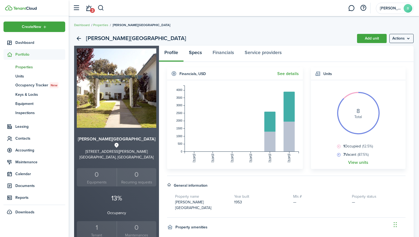
click at [198, 54] on link "Specs" at bounding box center [195, 54] width 24 height 16
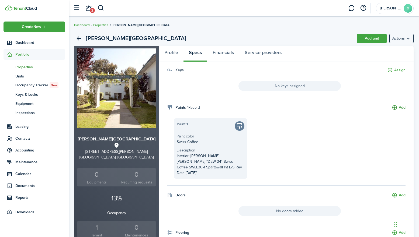
click at [393, 107] on button "Add" at bounding box center [399, 108] width 14 height 6
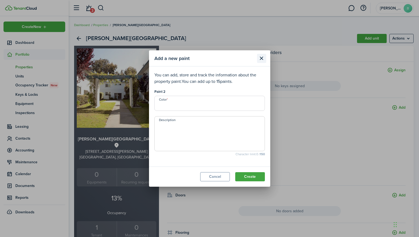
click at [262, 58] on button "Close modal" at bounding box center [261, 58] width 9 height 9
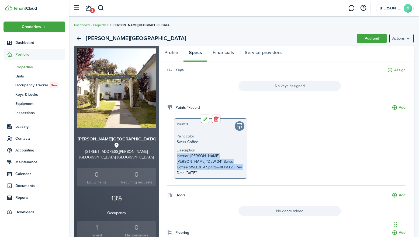
drag, startPoint x: 202, startPoint y: 168, endPoint x: 176, endPoint y: 158, distance: 28.5
click at [175, 157] on div "Paint color Swiss Coffee Description Interior: [PERSON_NAME] [PERSON_NAME] "DEW…" at bounding box center [210, 155] width 73 height 42
copy span "Interior: [PERSON_NAME] [PERSON_NAME] "DEW 341 Swiss Coffee SWLL30-1 Spartawall…"
click at [80, 37] on link "Back" at bounding box center [78, 38] width 9 height 9
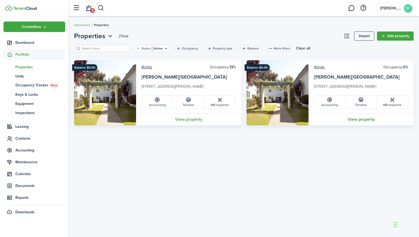
click at [362, 119] on link "View property" at bounding box center [360, 119] width 105 height 12
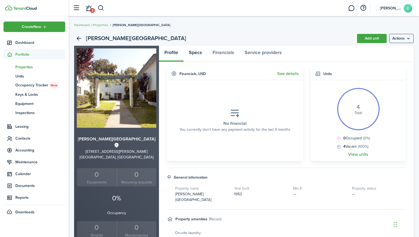
click at [196, 51] on link "Specs" at bounding box center [195, 54] width 24 height 16
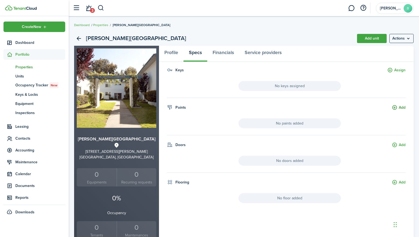
click at [393, 106] on button "Add" at bounding box center [399, 108] width 14 height 6
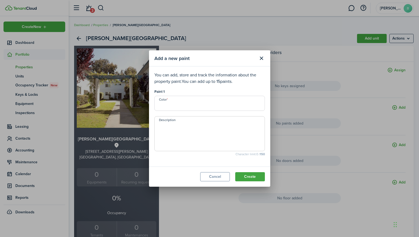
click at [193, 103] on input "Color" at bounding box center [209, 103] width 110 height 15
type input "Swiss Coffee"
paste textarea "Interior: [PERSON_NAME] [PERSON_NAME] "DEW 341 Swiss Coffee SWLL30-1 Spartawall…"
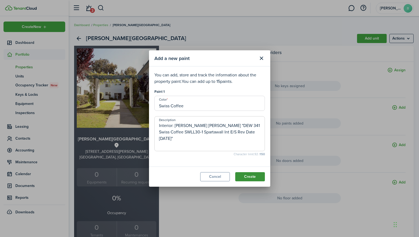
type textarea "Interior: [PERSON_NAME] [PERSON_NAME] "DEW 341 Swiss Coffee SWLL30-1 Spartawall…"
click at [250, 177] on button "Create" at bounding box center [250, 176] width 30 height 9
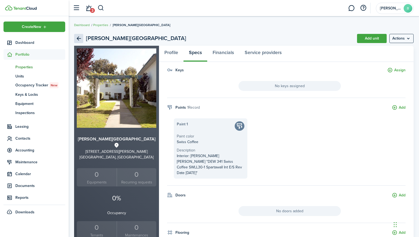
click at [76, 39] on link "Back" at bounding box center [78, 38] width 9 height 9
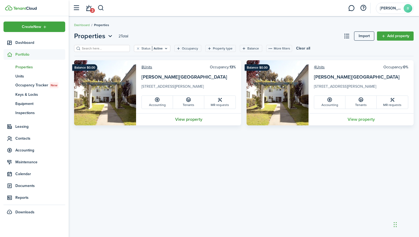
click at [192, 120] on link "View property" at bounding box center [188, 119] width 105 height 12
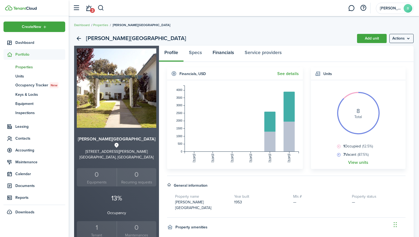
scroll to position [0, 0]
click at [230, 56] on link "Financials" at bounding box center [223, 54] width 32 height 16
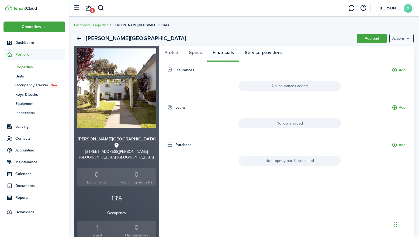
click at [259, 52] on link "Service providers" at bounding box center [263, 54] width 48 height 16
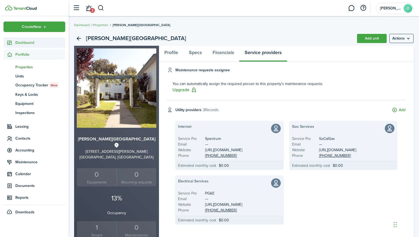
click at [9, 44] on icon at bounding box center [10, 42] width 6 height 5
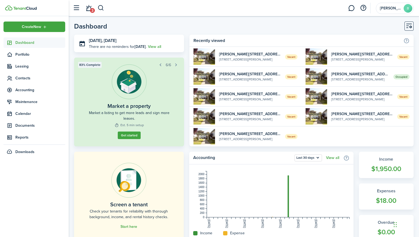
click at [263, 26] on header-page "Dashboard" at bounding box center [243, 28] width 339 height 13
click at [9, 79] on icon at bounding box center [10, 78] width 6 height 5
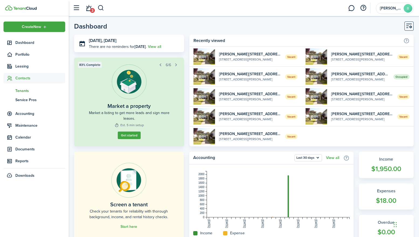
click at [24, 91] on span "Tenants" at bounding box center [40, 91] width 50 height 6
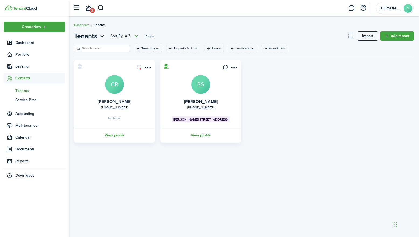
click at [207, 137] on link "View profile" at bounding box center [200, 135] width 82 height 15
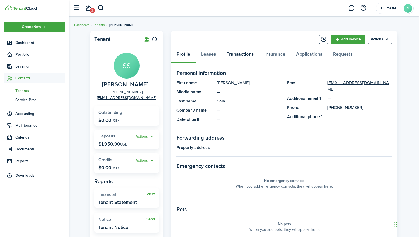
click at [242, 55] on link "Transactions" at bounding box center [240, 55] width 38 height 16
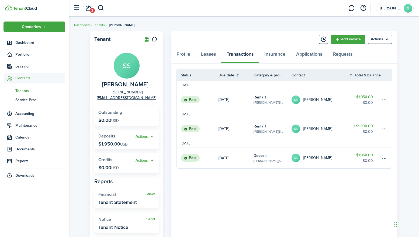
click at [326, 128] on link "SS [PERSON_NAME]" at bounding box center [319, 129] width 57 height 21
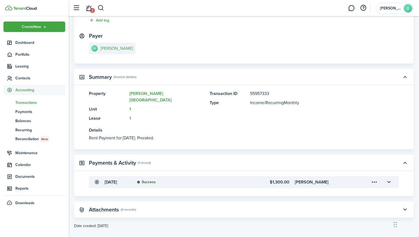
scroll to position [74, 0]
click at [376, 178] on menu-trigger-card "Open menu" at bounding box center [374, 182] width 9 height 9
click at [355, 187] on button "Edit" at bounding box center [355, 187] width 47 height 9
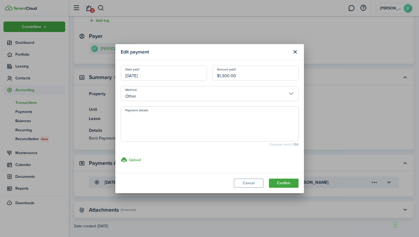
click at [150, 77] on input "[DATE]" at bounding box center [164, 73] width 86 height 15
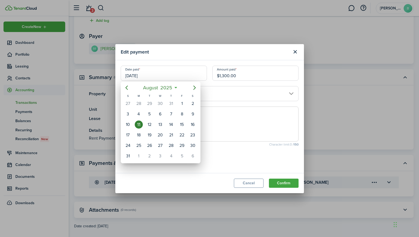
click at [252, 184] on div at bounding box center [209, 119] width 505 height 324
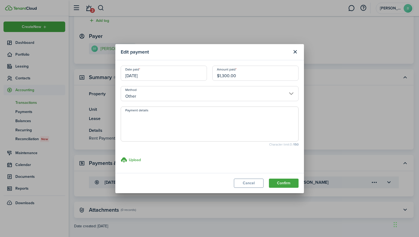
click at [252, 184] on button "Cancel" at bounding box center [249, 183] width 30 height 9
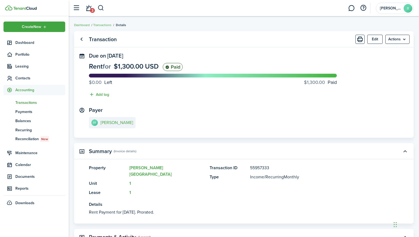
scroll to position [0, 0]
click at [83, 39] on link "Go back" at bounding box center [81, 39] width 9 height 9
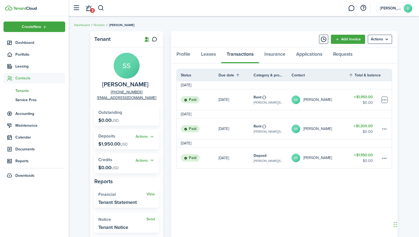
click at [383, 100] on table-menu-btn-icon at bounding box center [384, 100] width 6 height 6
click at [314, 101] on table-profile-info-text "[PERSON_NAME]" at bounding box center [317, 100] width 29 height 4
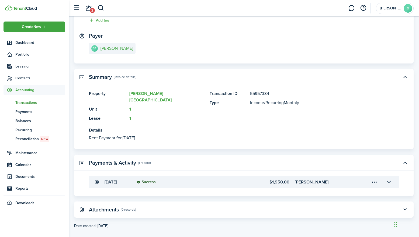
scroll to position [74, 0]
click at [374, 178] on menu-trigger-card "Open menu" at bounding box center [374, 182] width 9 height 9
click at [346, 187] on button "Edit" at bounding box center [355, 187] width 47 height 9
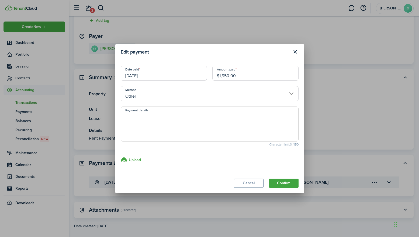
click at [148, 77] on input "[DATE]" at bounding box center [164, 73] width 86 height 15
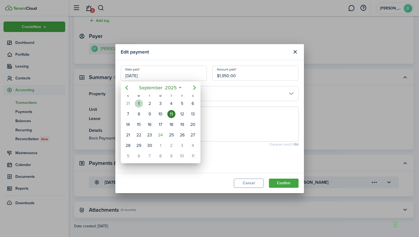
click at [139, 102] on div "1" at bounding box center [139, 104] width 8 height 8
type input "[DATE]"
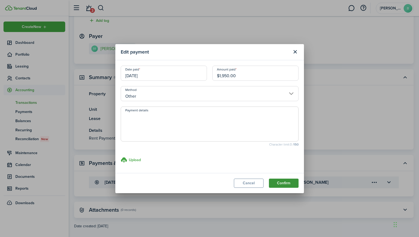
click at [288, 183] on button "Confirm" at bounding box center [284, 183] width 30 height 9
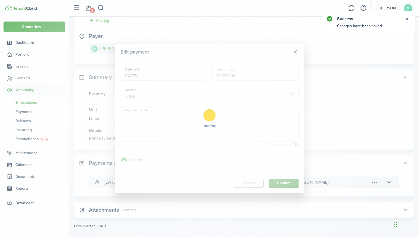
scroll to position [0, 0]
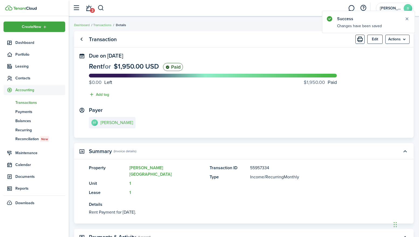
click at [9, 91] on icon at bounding box center [10, 90] width 6 height 5
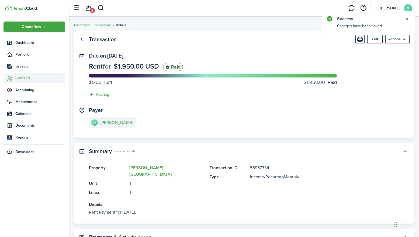
click at [25, 80] on span "Contacts" at bounding box center [40, 78] width 50 height 6
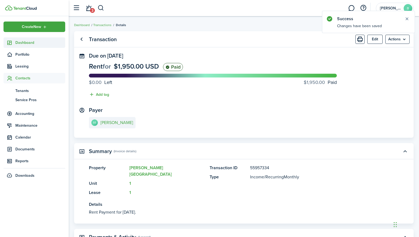
click at [23, 41] on span "Dashboard" at bounding box center [40, 43] width 50 height 6
